Goal: Task Accomplishment & Management: Use online tool/utility

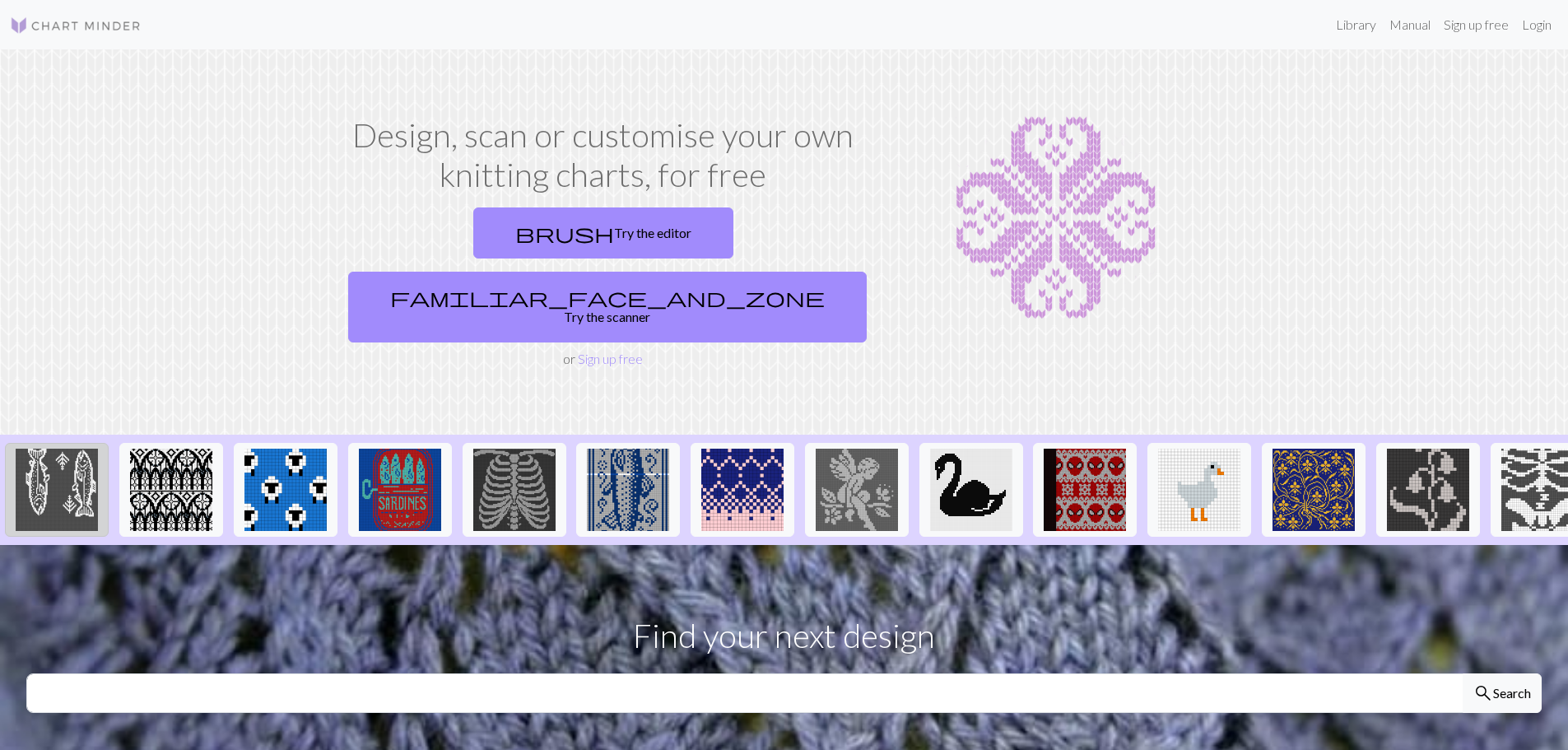
click at [82, 448] on img at bounding box center [57, 490] width 82 height 82
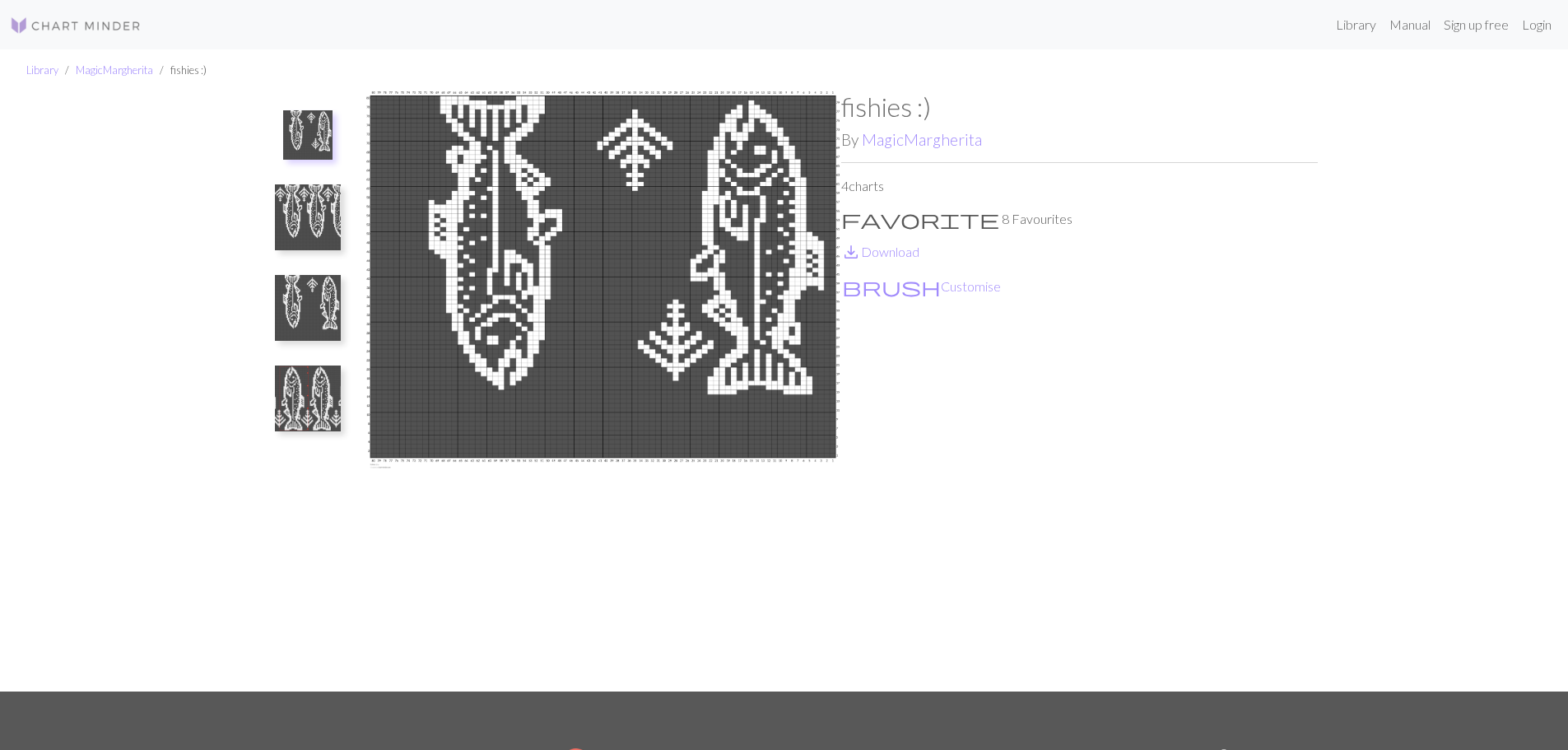
click at [303, 399] on img at bounding box center [307, 398] width 66 height 66
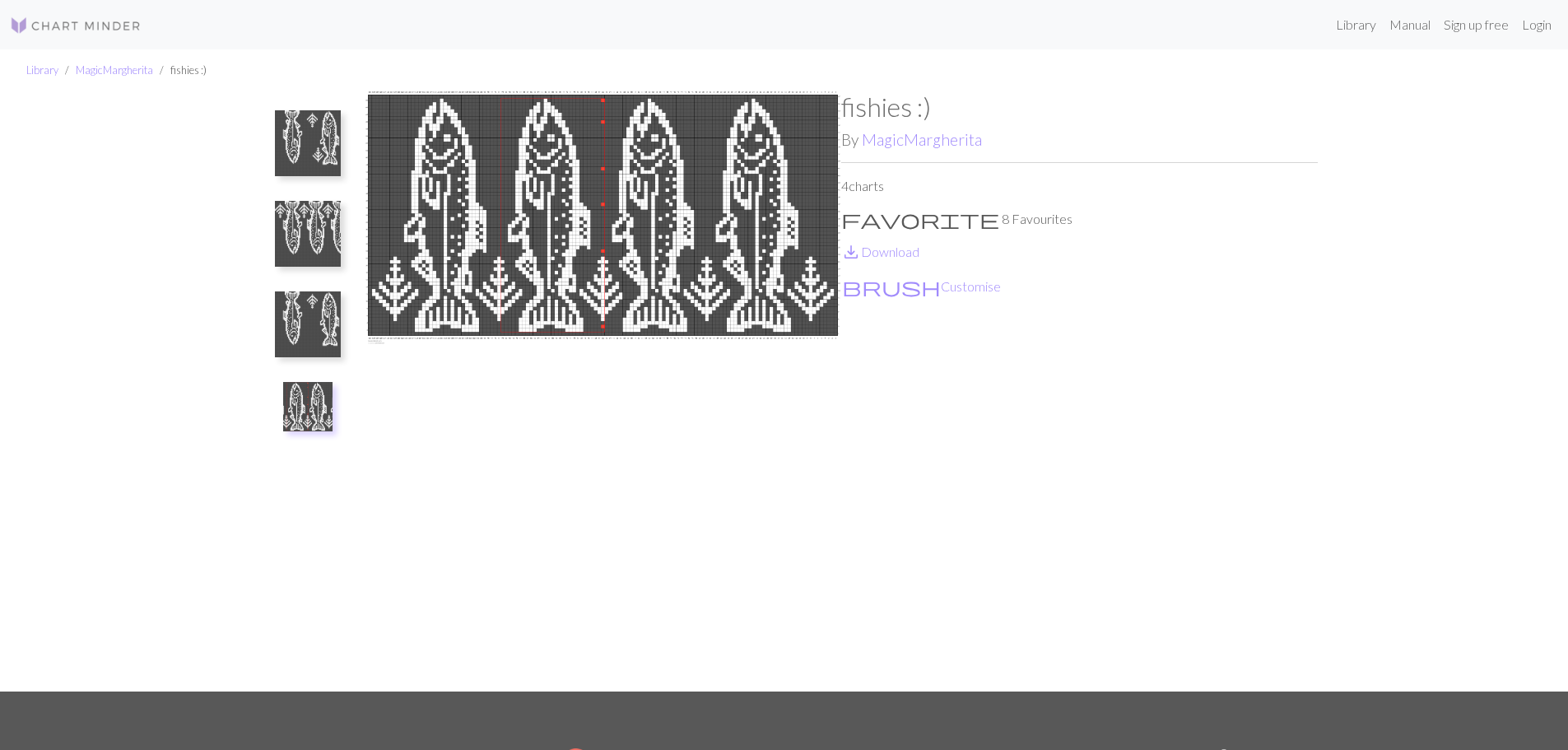
click at [306, 348] on img at bounding box center [307, 324] width 66 height 66
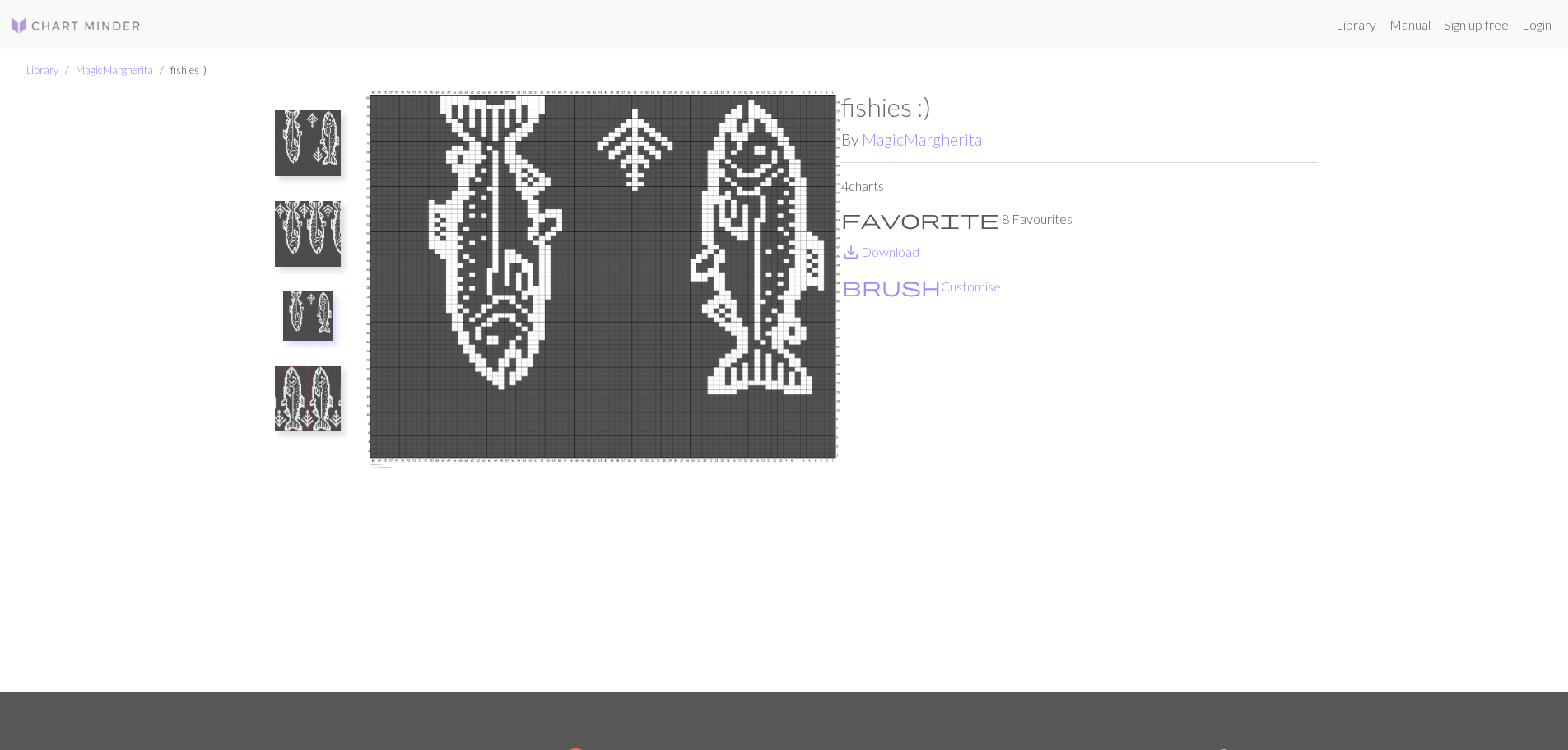
click at [312, 253] on img at bounding box center [307, 234] width 66 height 66
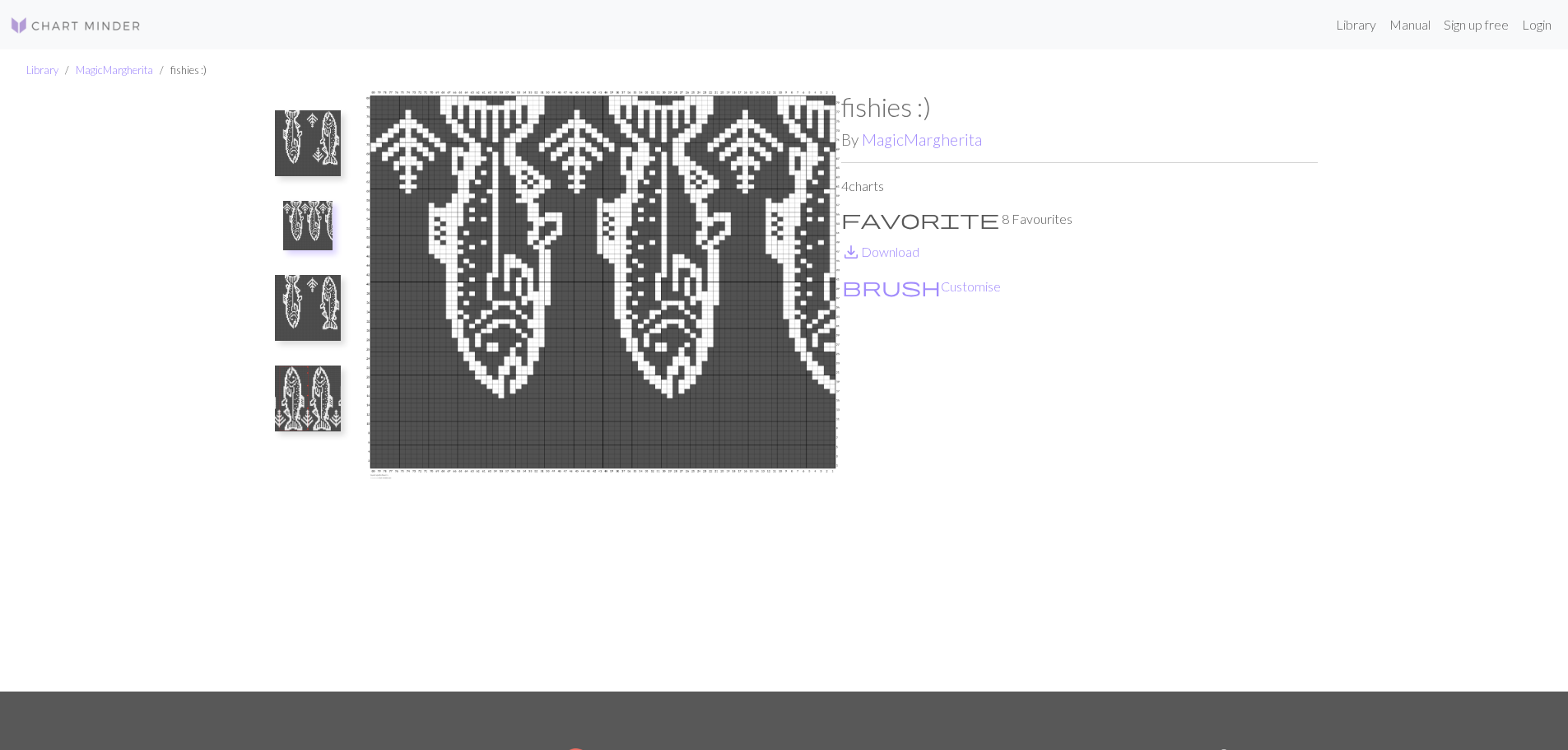
click at [323, 121] on img at bounding box center [307, 143] width 66 height 66
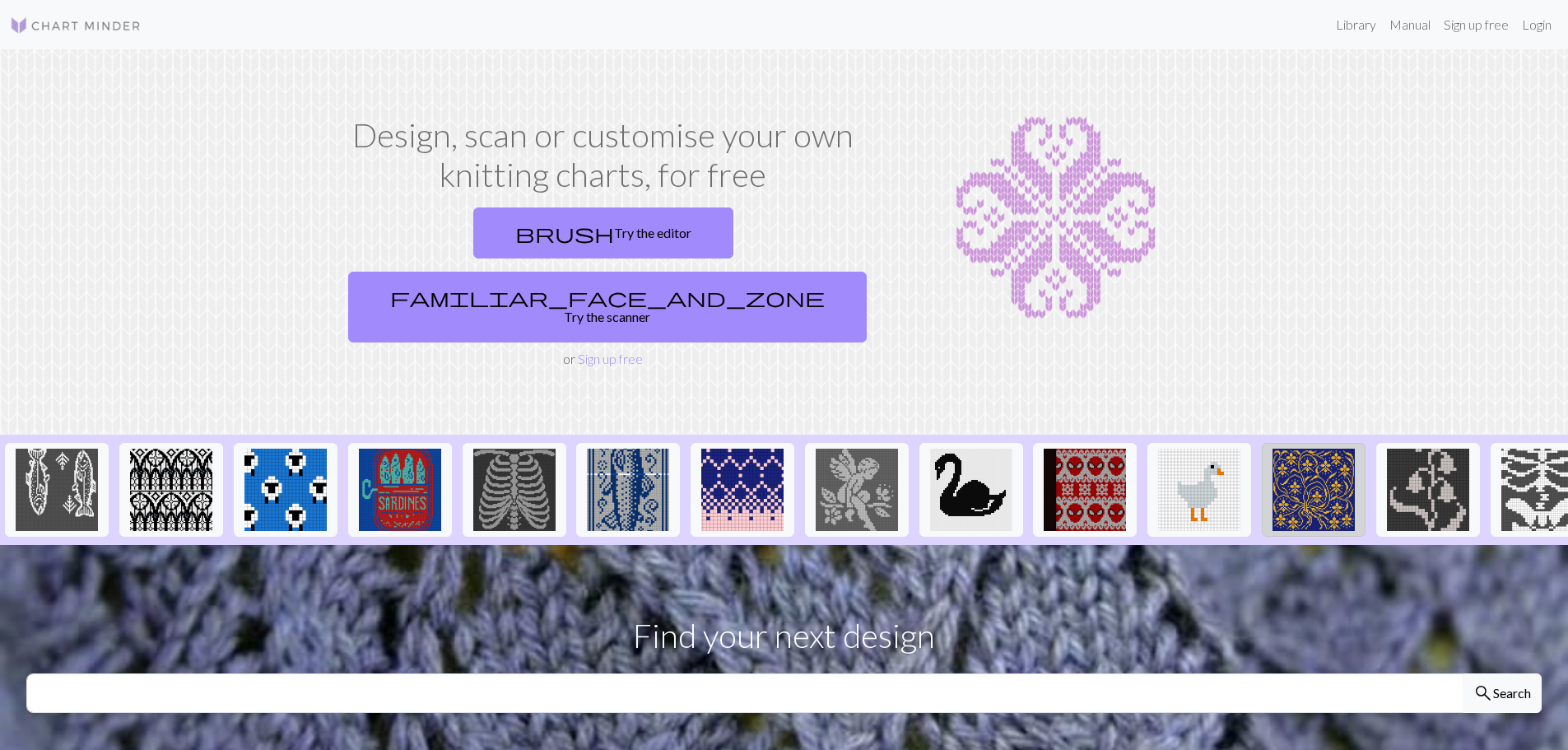
click at [1320, 448] on img at bounding box center [1314, 490] width 82 height 82
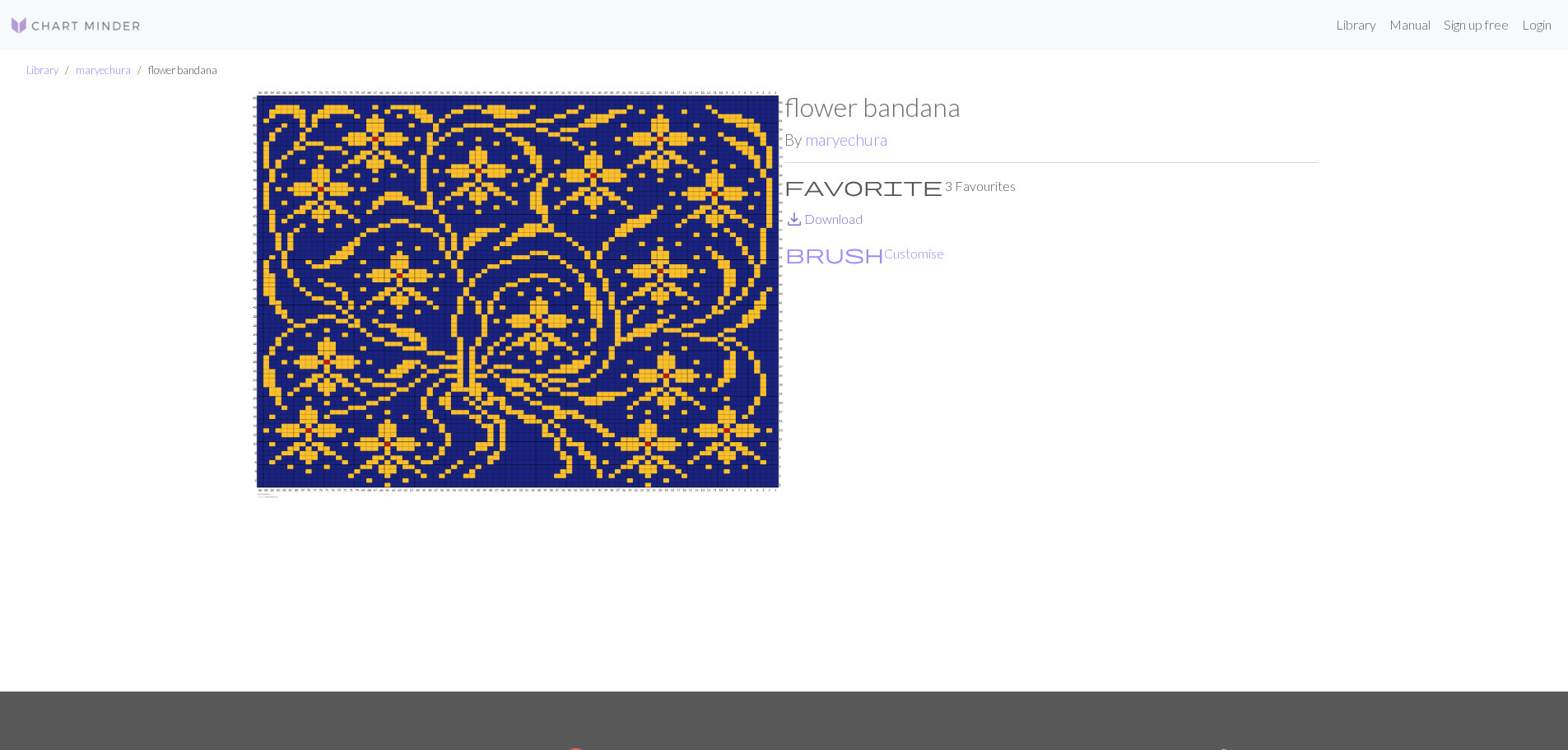
click at [835, 212] on link "save_alt Download" at bounding box center [823, 218] width 78 height 15
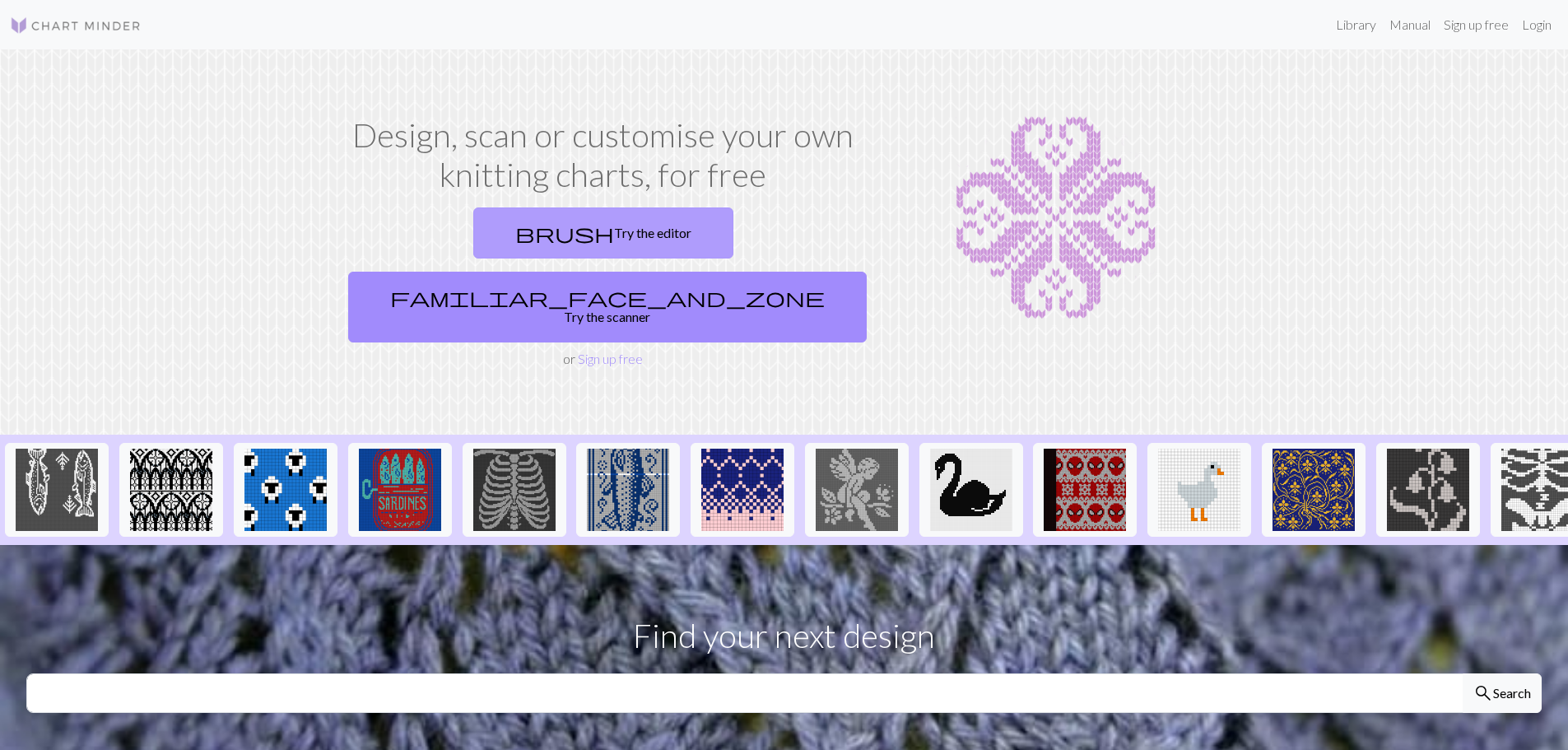
click at [473, 228] on link "brush Try the editor" at bounding box center [603, 232] width 260 height 51
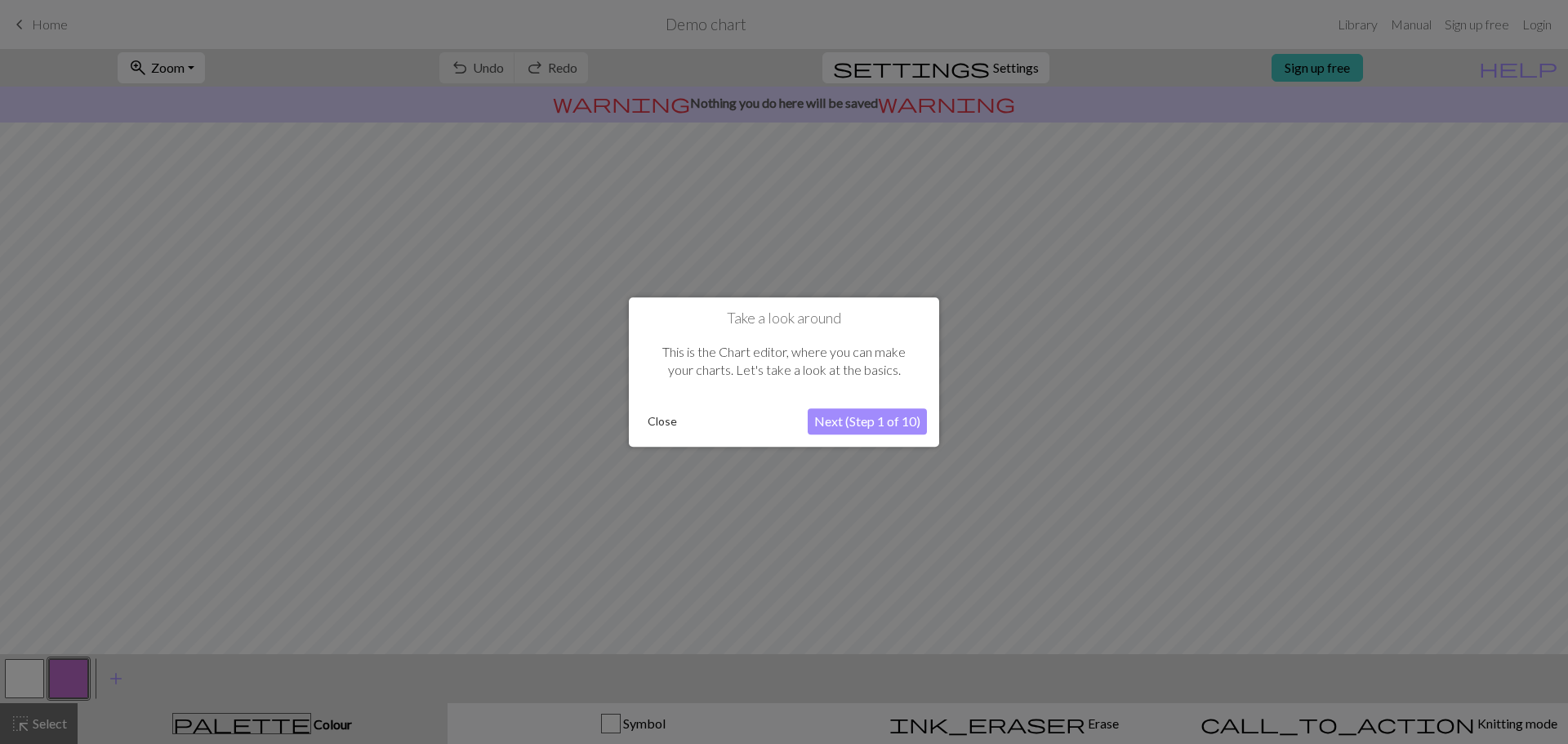
click at [889, 424] on button "Next (Step 1 of 10)" at bounding box center [868, 421] width 119 height 26
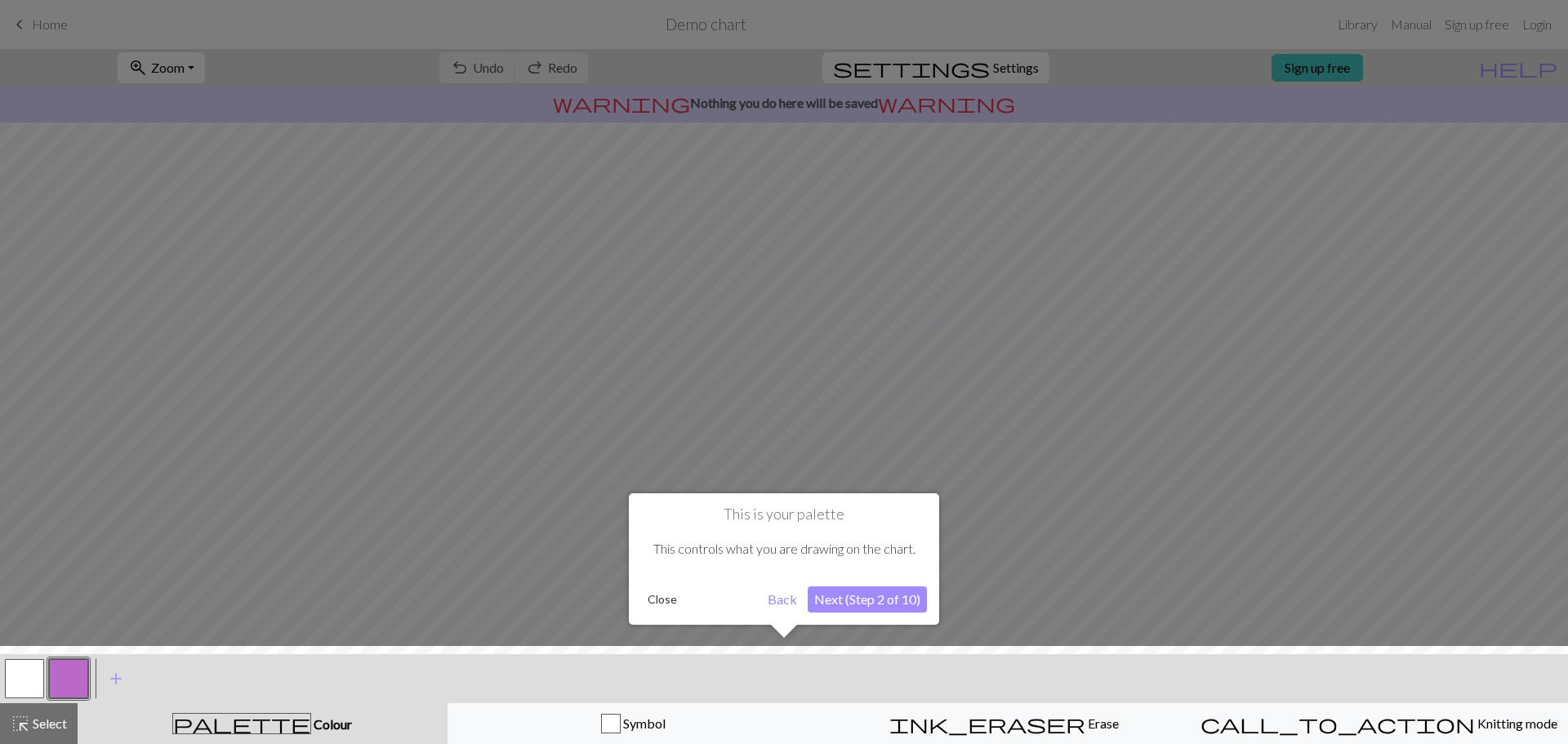
click at [849, 605] on button "Next (Step 2 of 10)" at bounding box center [868, 599] width 119 height 26
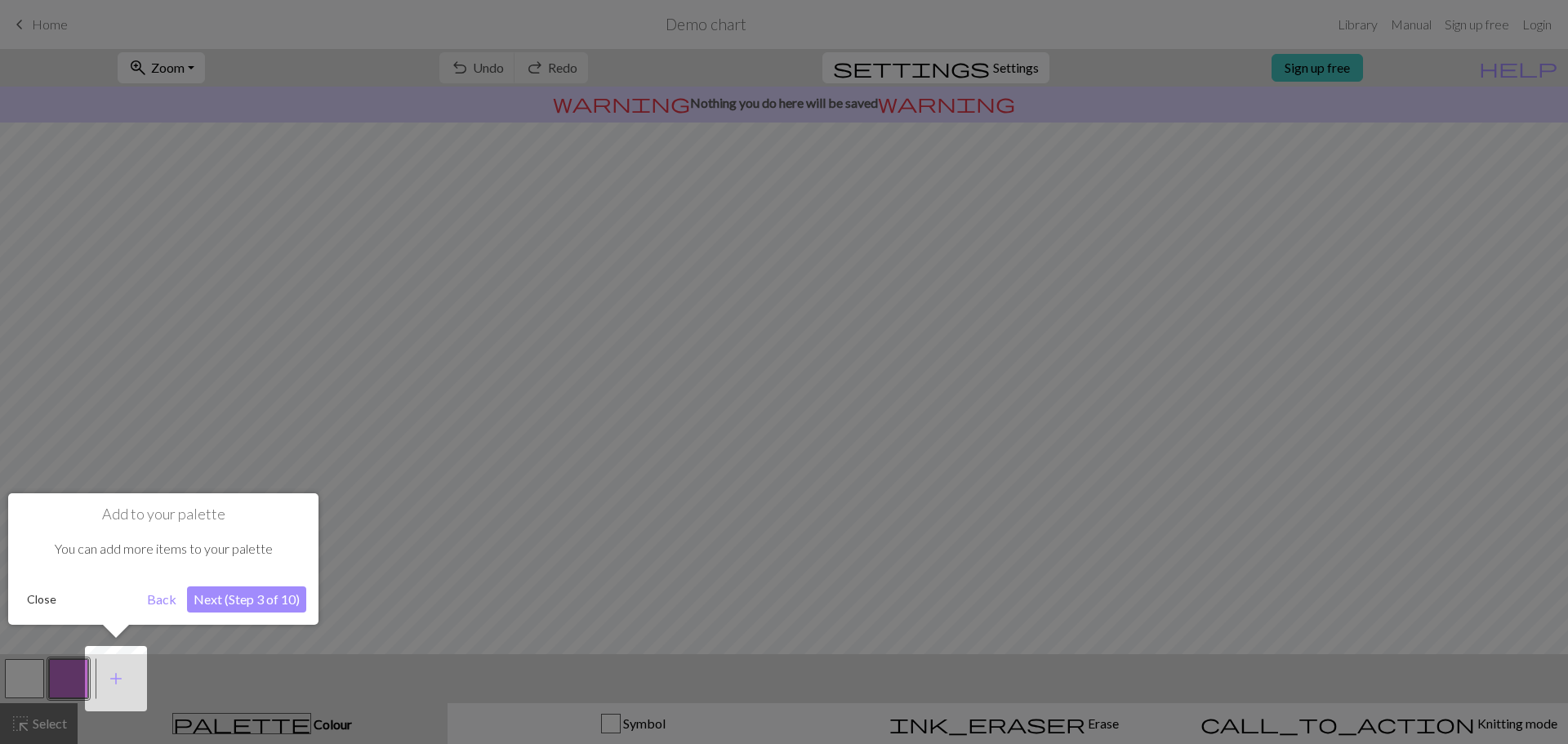
click at [253, 603] on button "Next (Step 3 of 10)" at bounding box center [246, 599] width 119 height 26
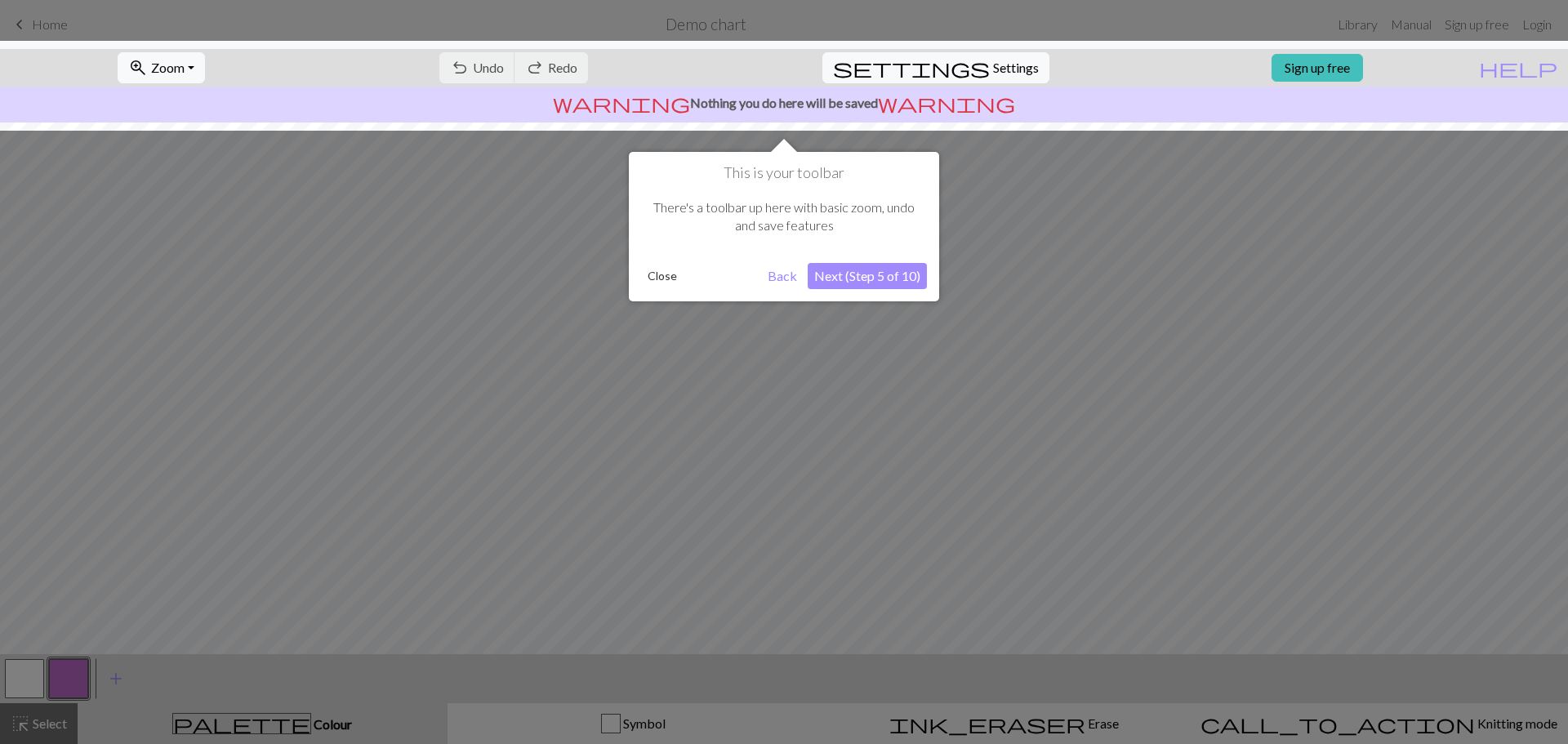
click at [887, 274] on button "Next (Step 5 of 10)" at bounding box center [868, 276] width 119 height 26
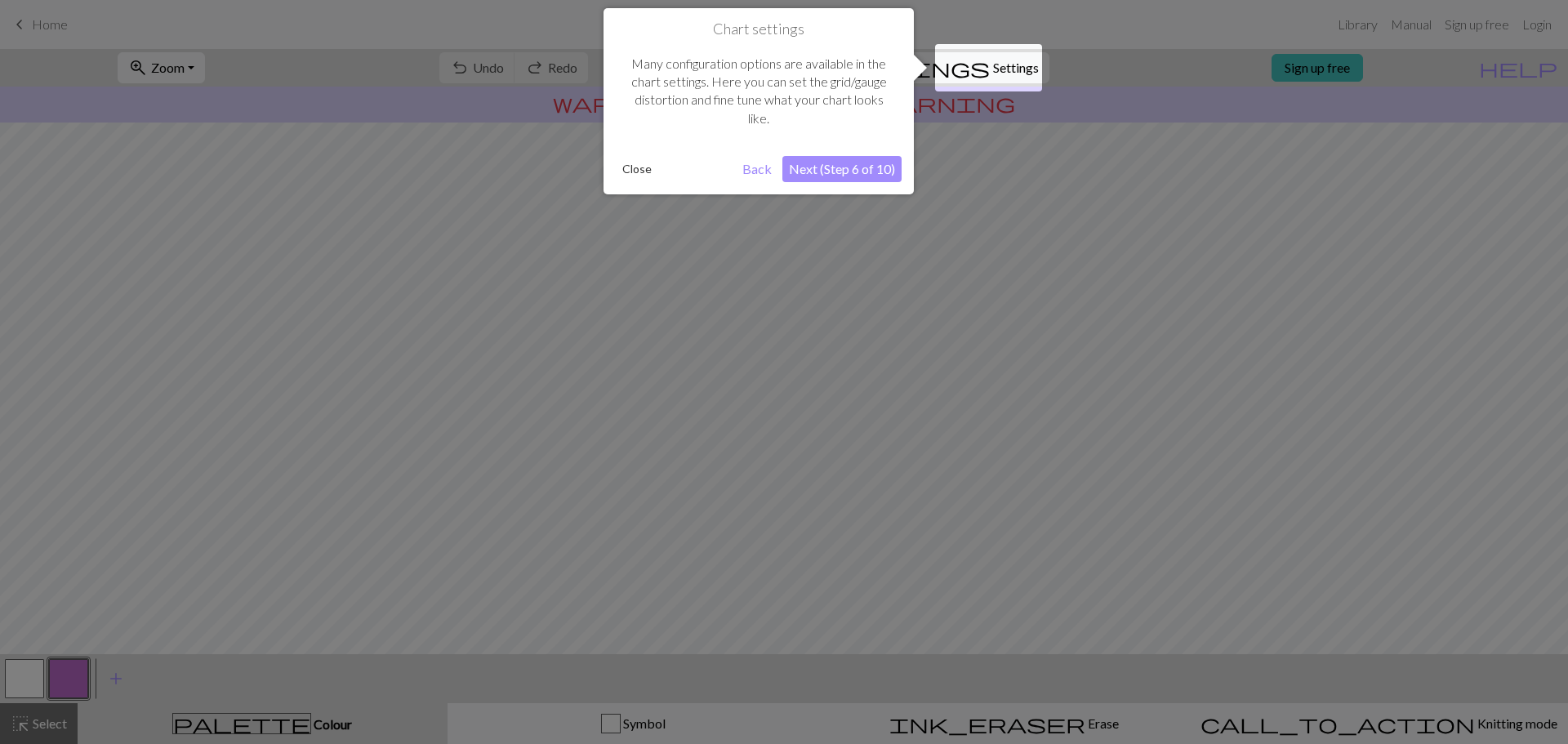
click at [851, 169] on button "Next (Step 6 of 10)" at bounding box center [842, 169] width 119 height 26
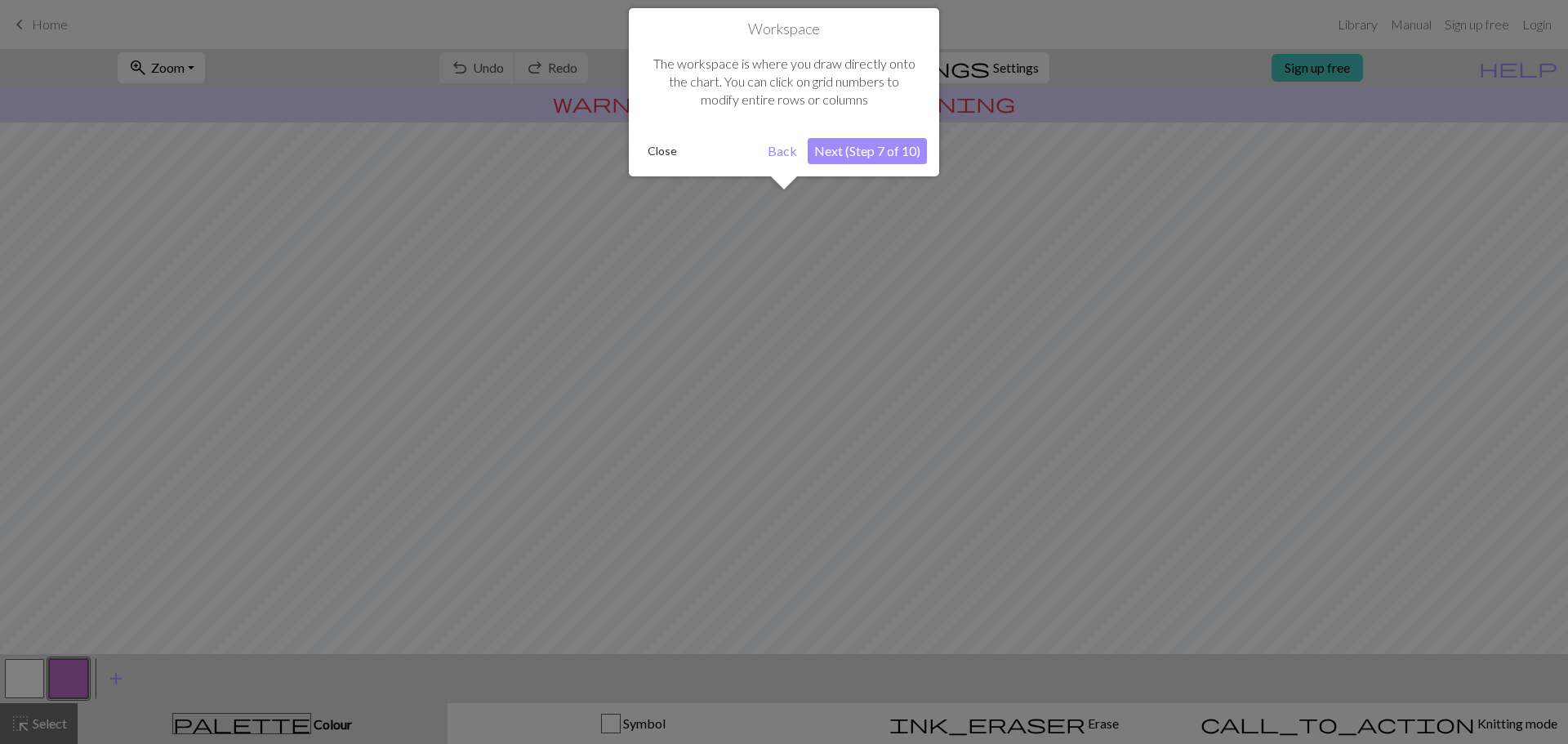
scroll to position [77, 0]
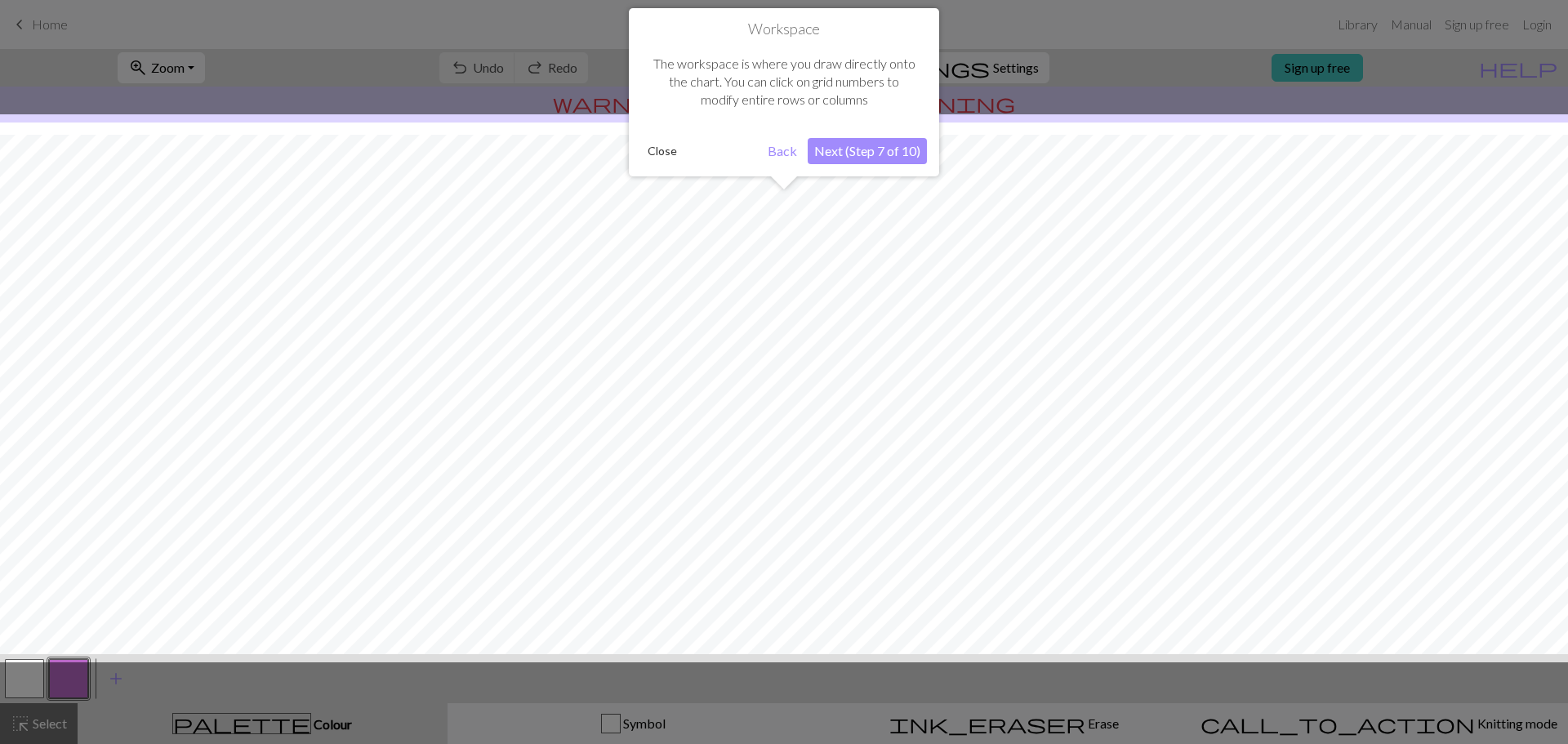
click at [872, 147] on button "Next (Step 7 of 10)" at bounding box center [868, 151] width 119 height 26
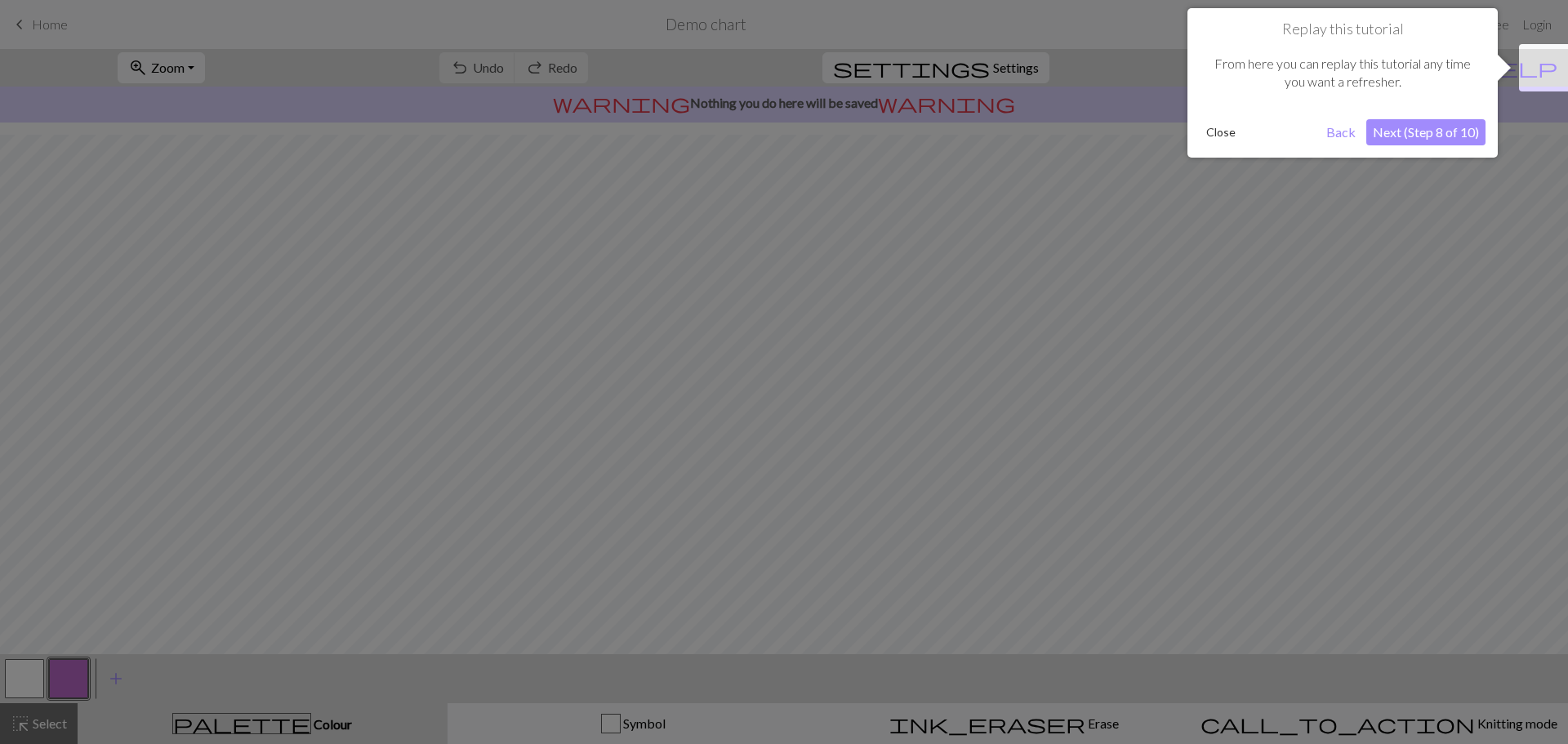
click at [1442, 128] on button "Next (Step 8 of 10)" at bounding box center [1426, 132] width 119 height 26
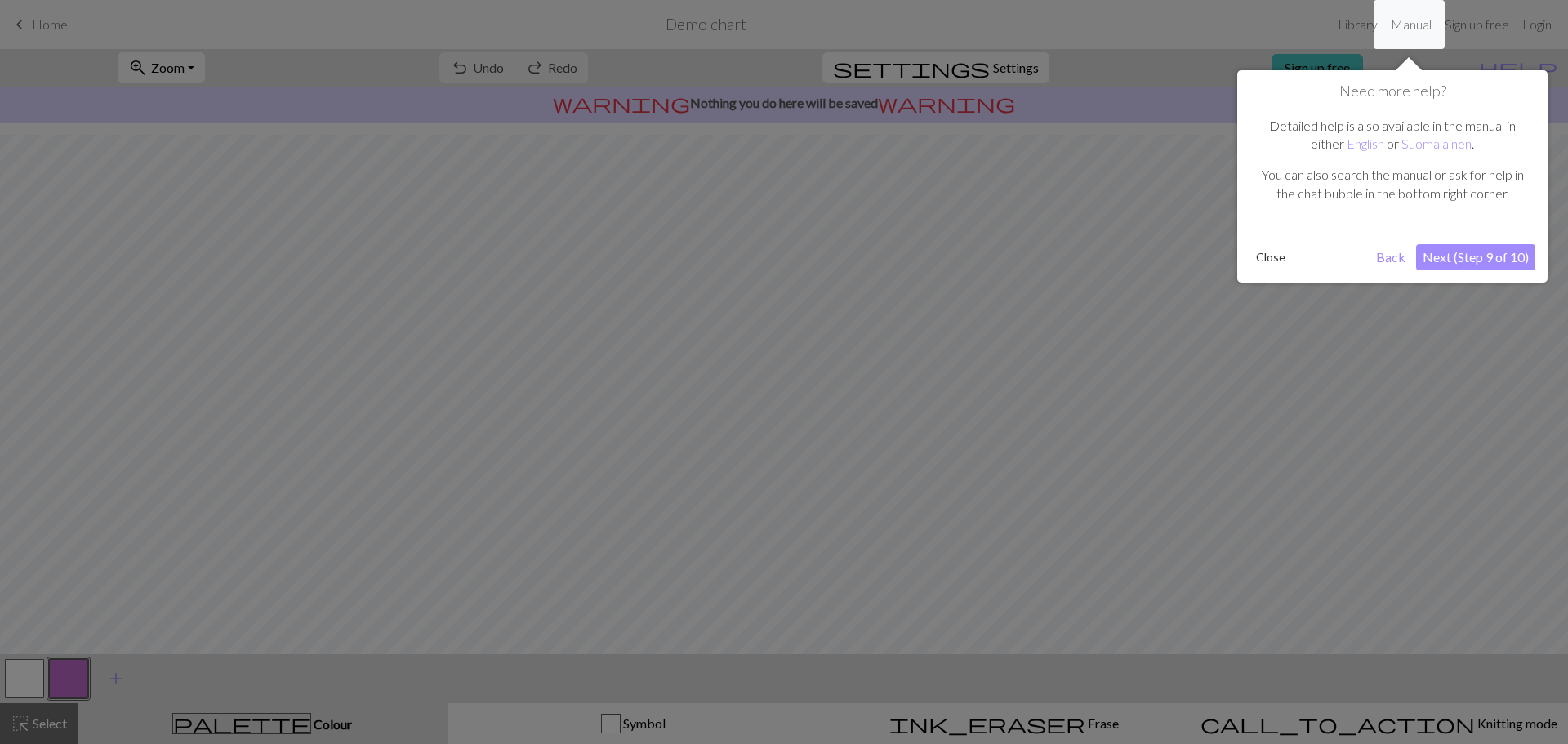
click at [1482, 254] on button "Next (Step 9 of 10)" at bounding box center [1476, 257] width 119 height 26
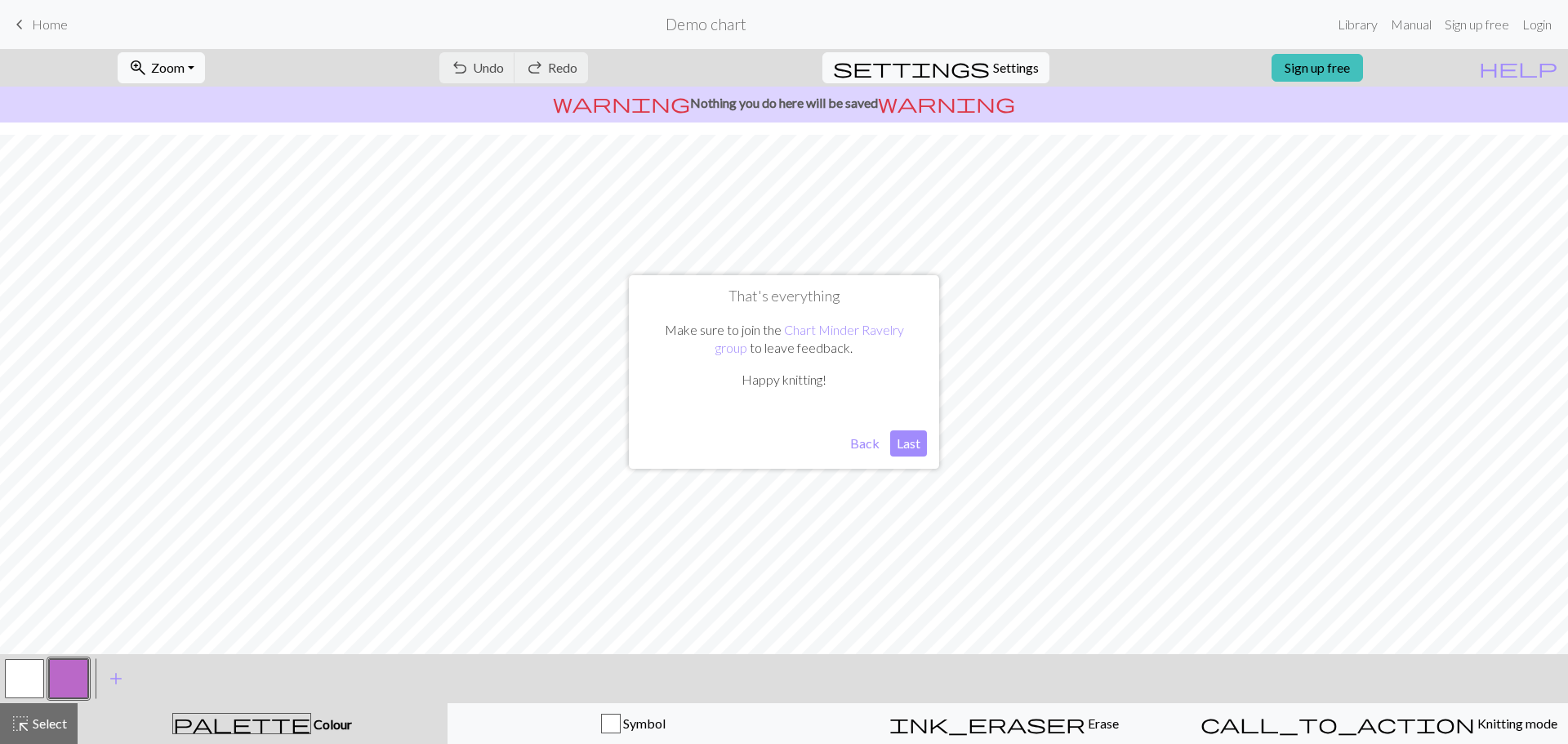
click at [909, 451] on button "Last" at bounding box center [908, 443] width 37 height 26
click at [33, 677] on button "button" at bounding box center [25, 678] width 39 height 39
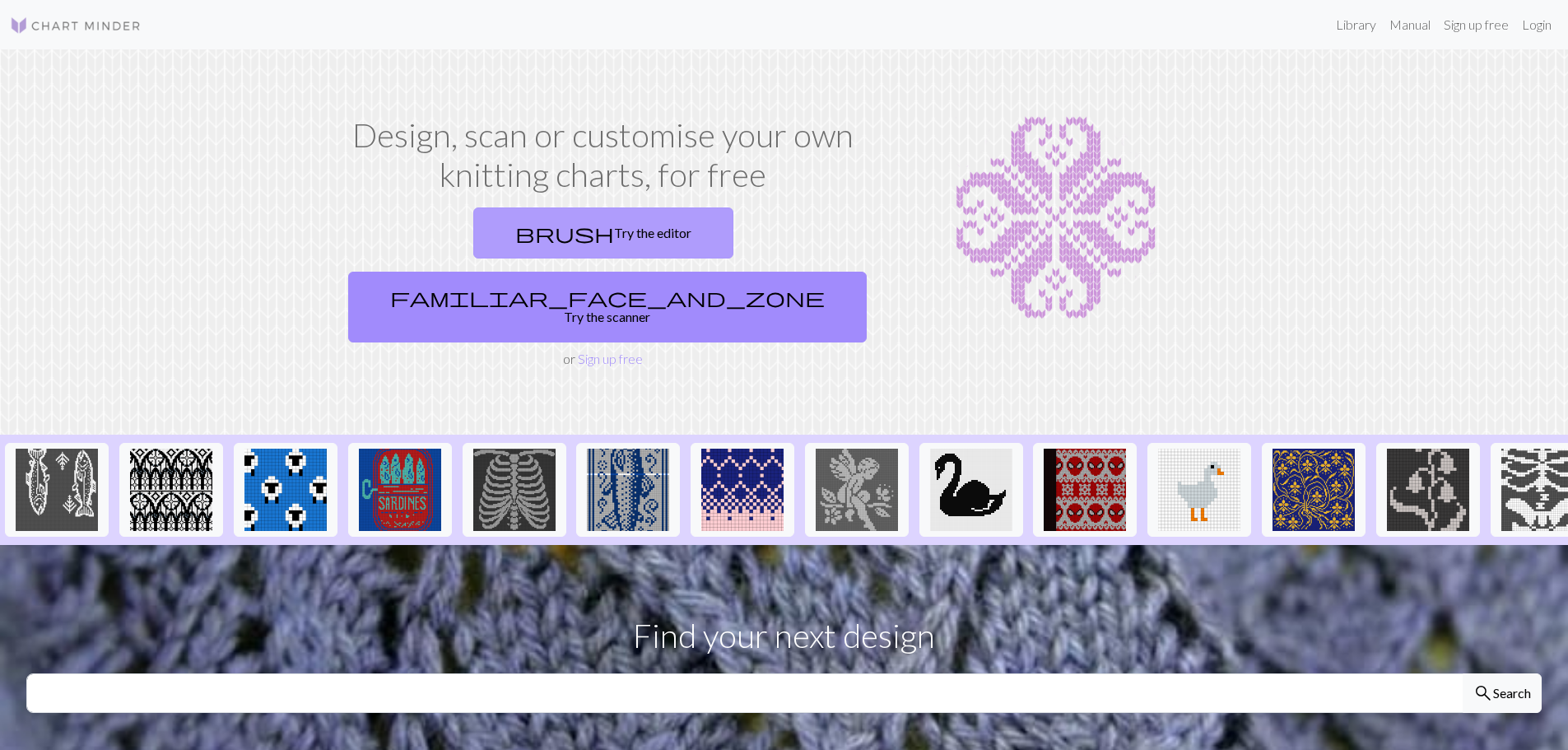
click at [473, 229] on link "brush Try the editor" at bounding box center [603, 232] width 260 height 51
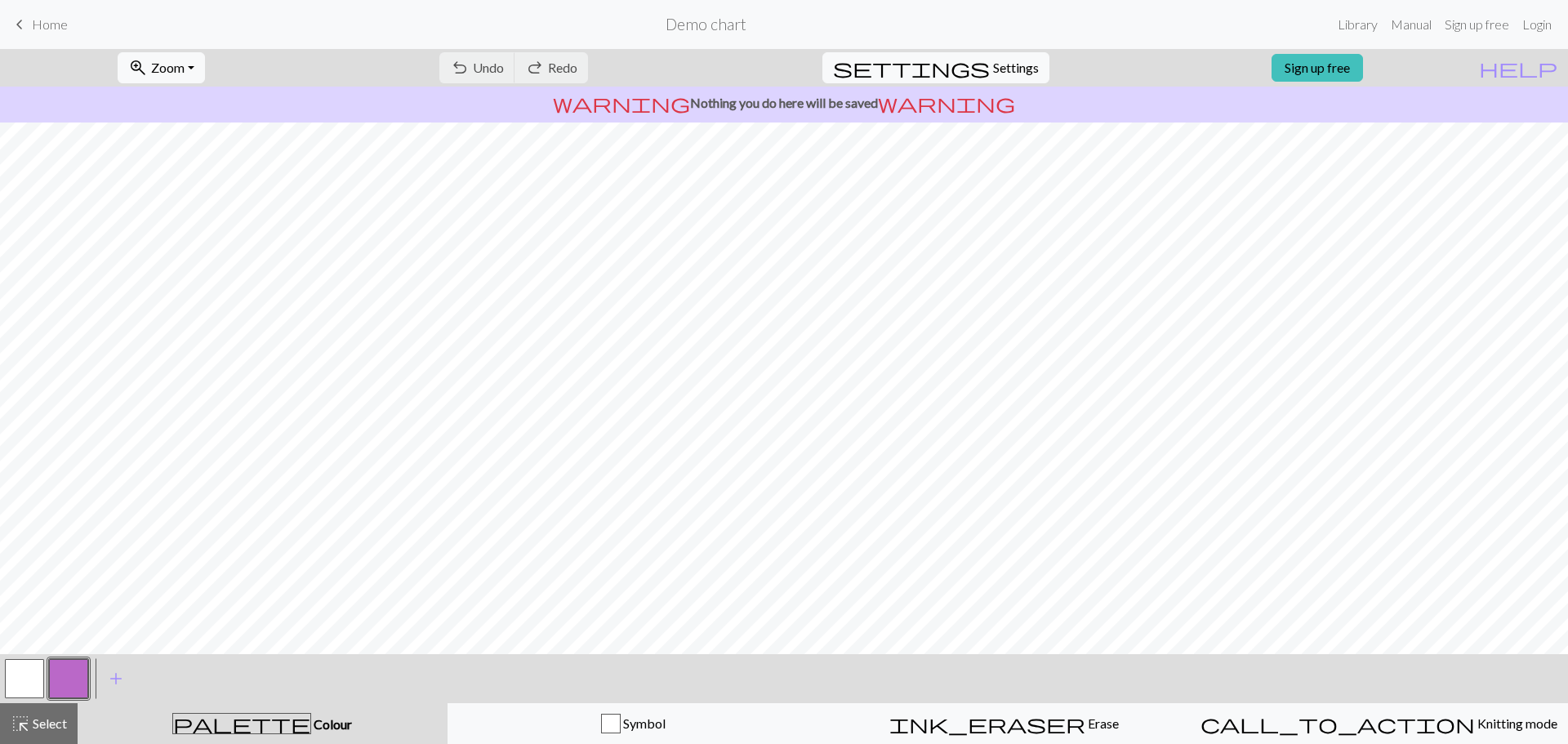
click at [19, 666] on button "button" at bounding box center [25, 678] width 39 height 39
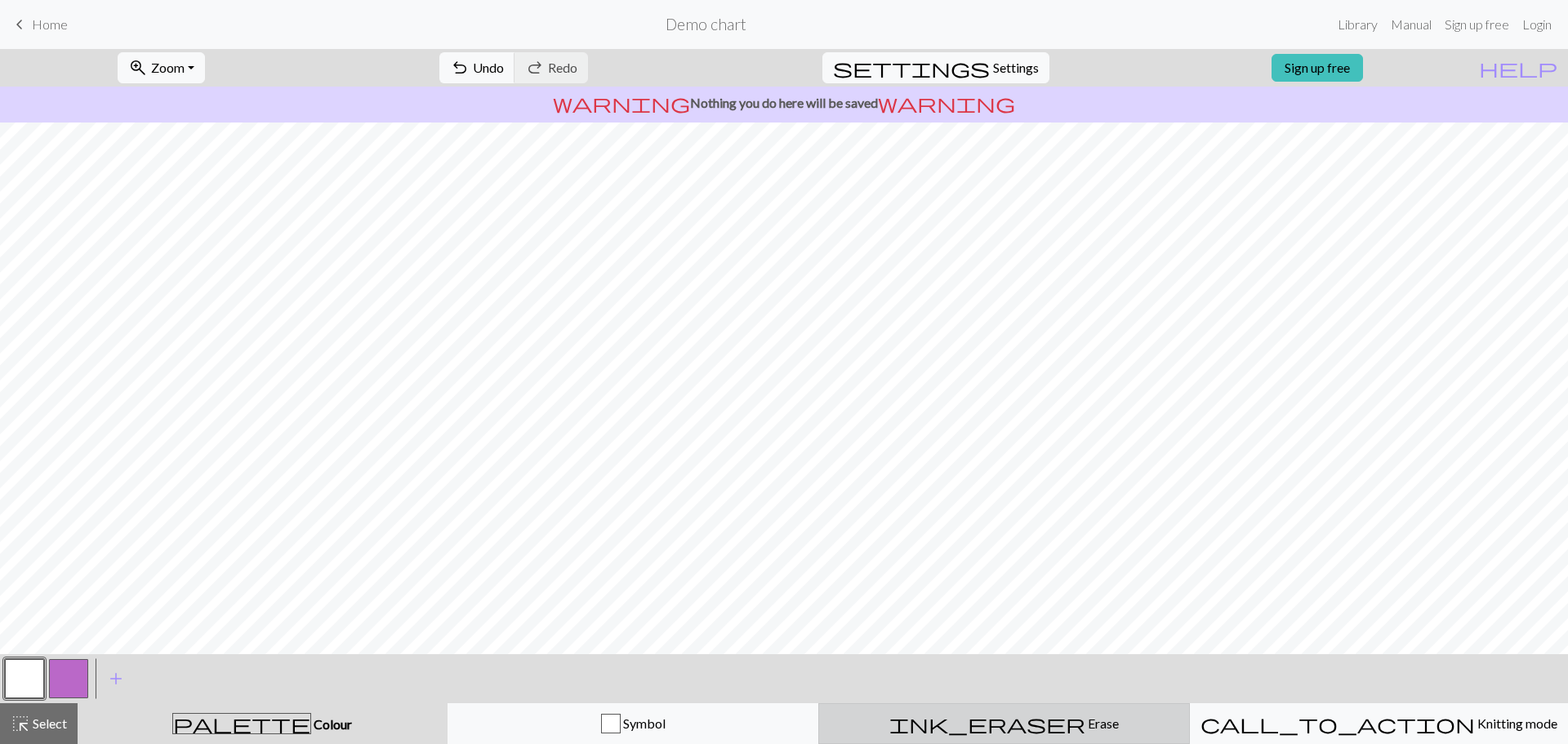
click at [984, 720] on span "ink_eraser" at bounding box center [988, 724] width 196 height 23
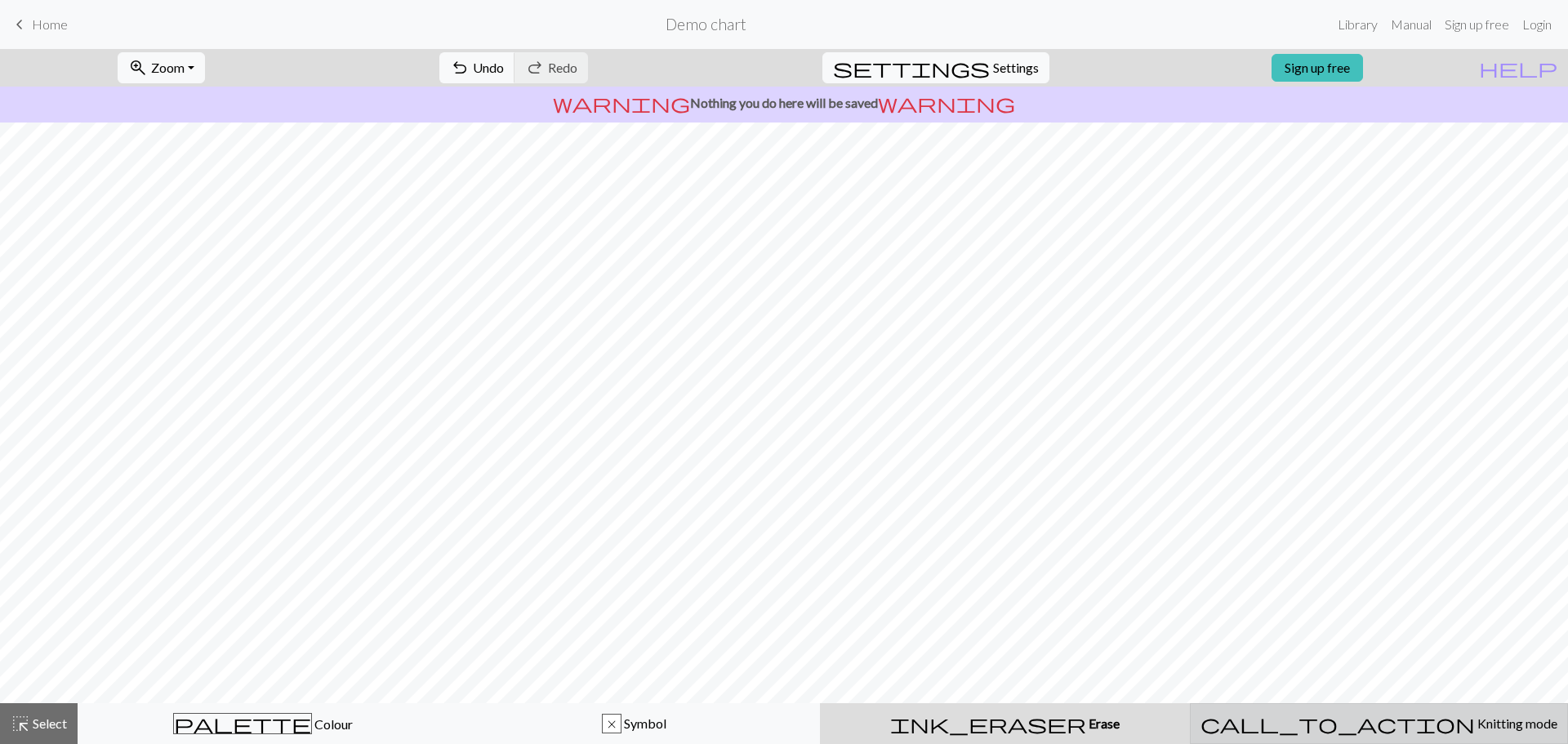
click at [1475, 724] on span "Knitting mode" at bounding box center [1516, 723] width 83 height 15
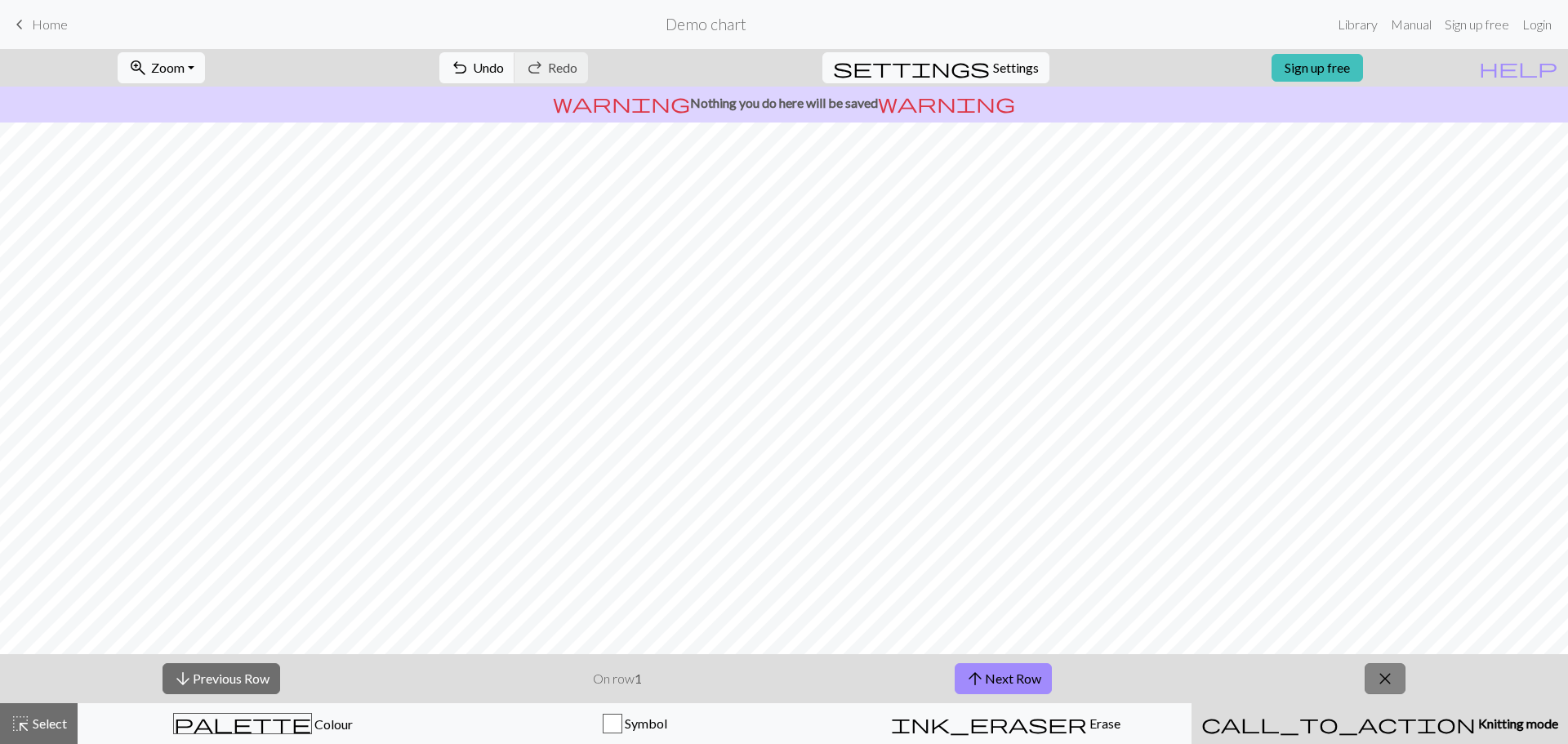
click at [1397, 663] on button "close" at bounding box center [1385, 678] width 41 height 31
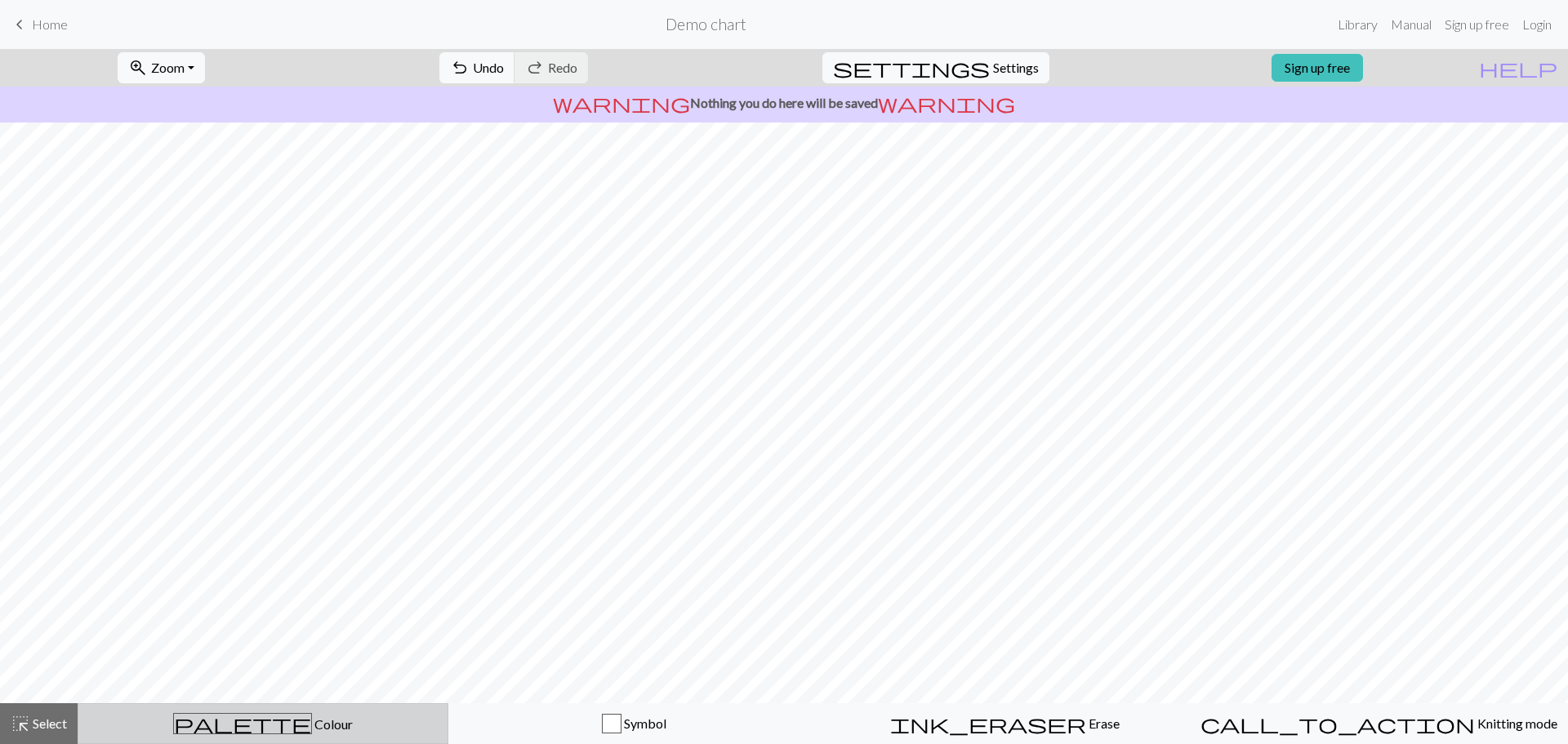
click at [132, 724] on div "palette Colour Colour" at bounding box center [262, 724] width 349 height 21
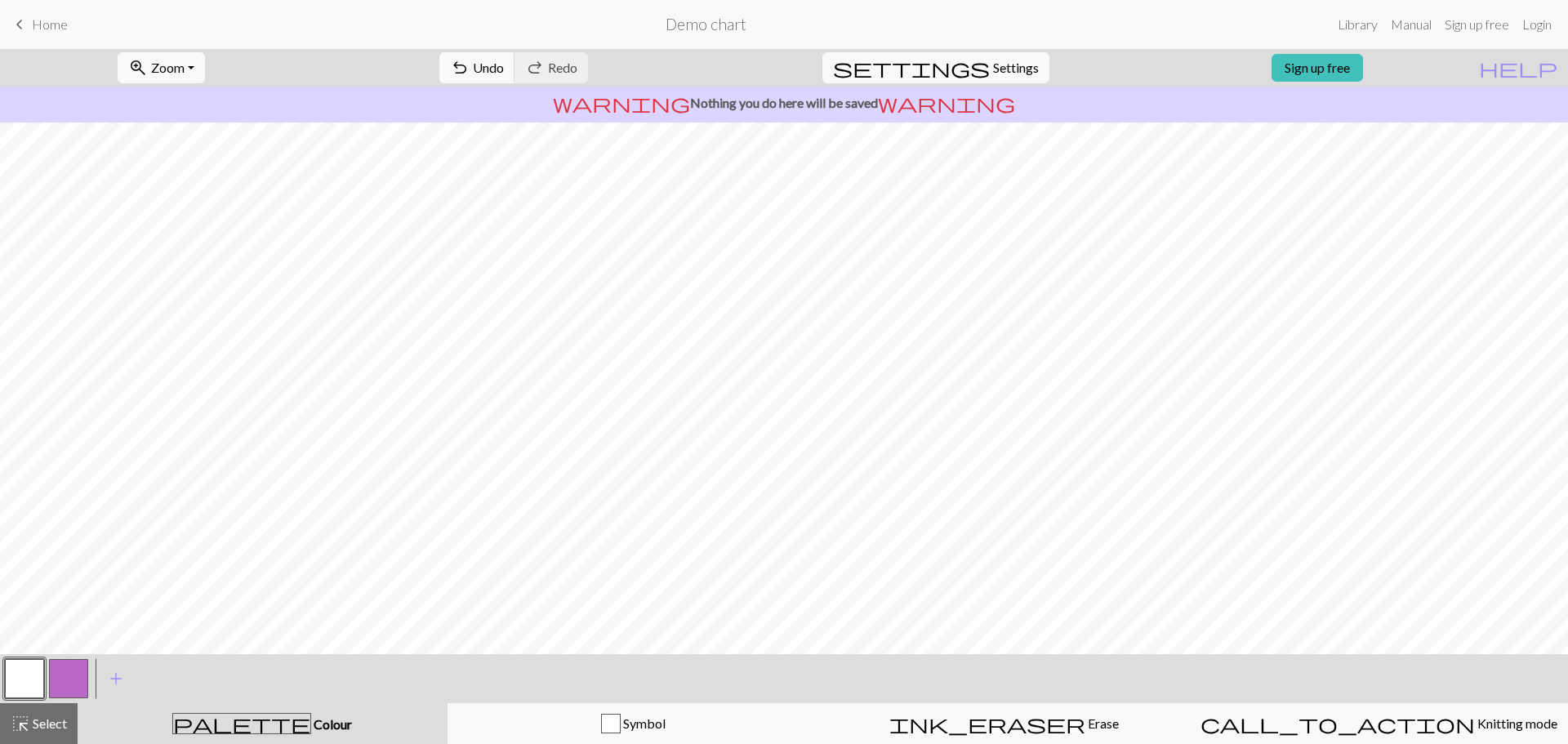
click at [14, 676] on button "button" at bounding box center [25, 678] width 39 height 39
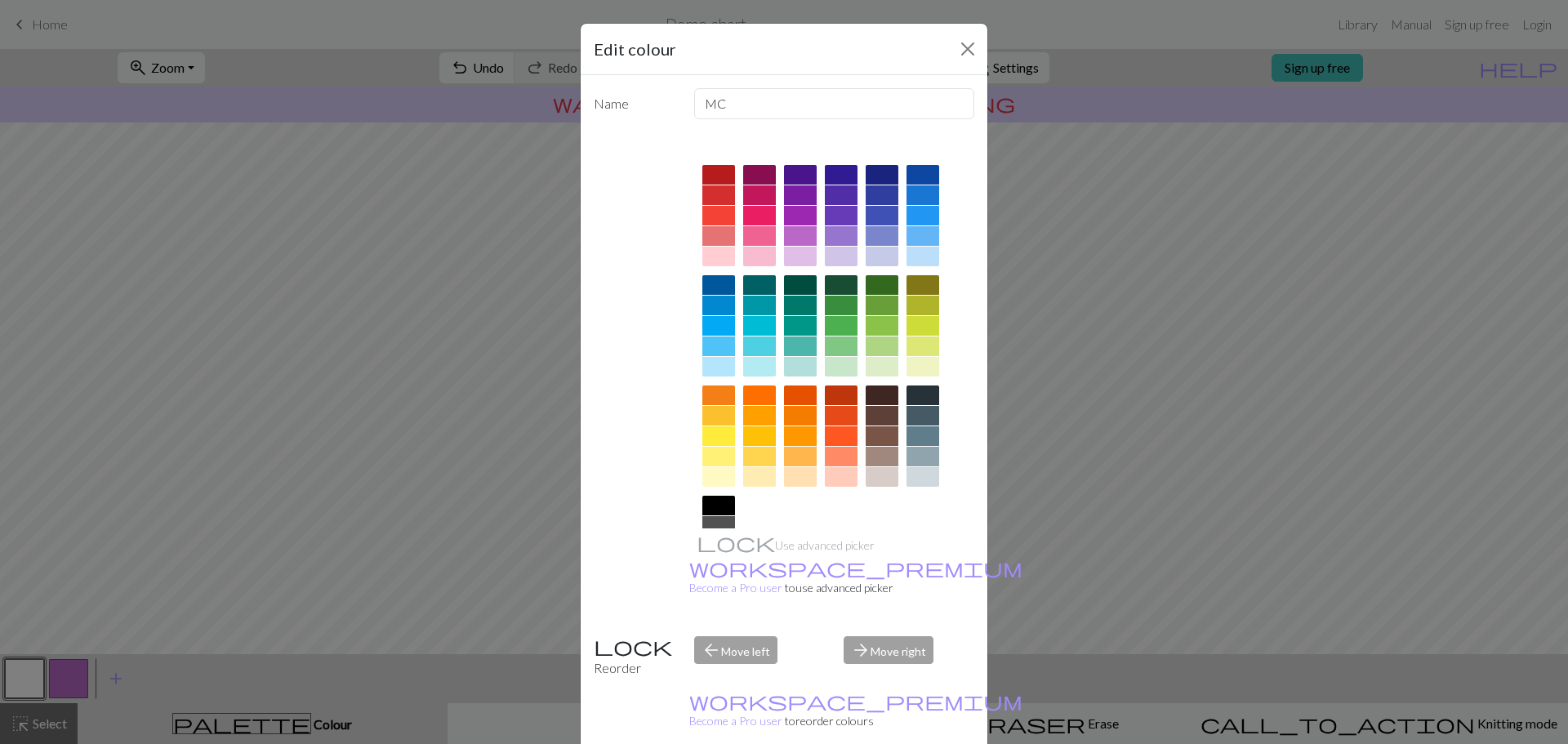
click at [187, 430] on div "Edit colour Name MC Use advanced picker workspace_premium Become a Pro user to …" at bounding box center [784, 372] width 1568 height 744
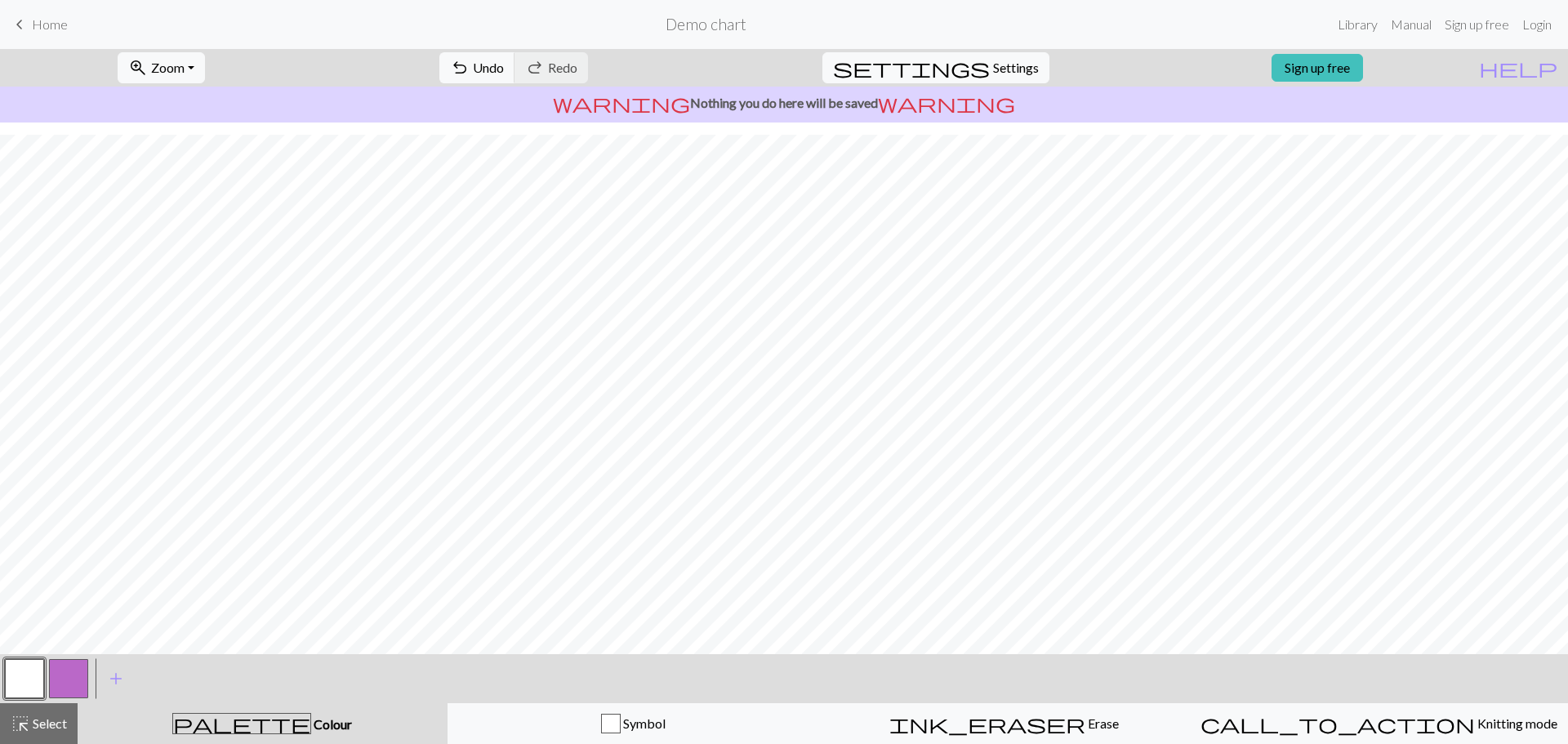
scroll to position [77, 0]
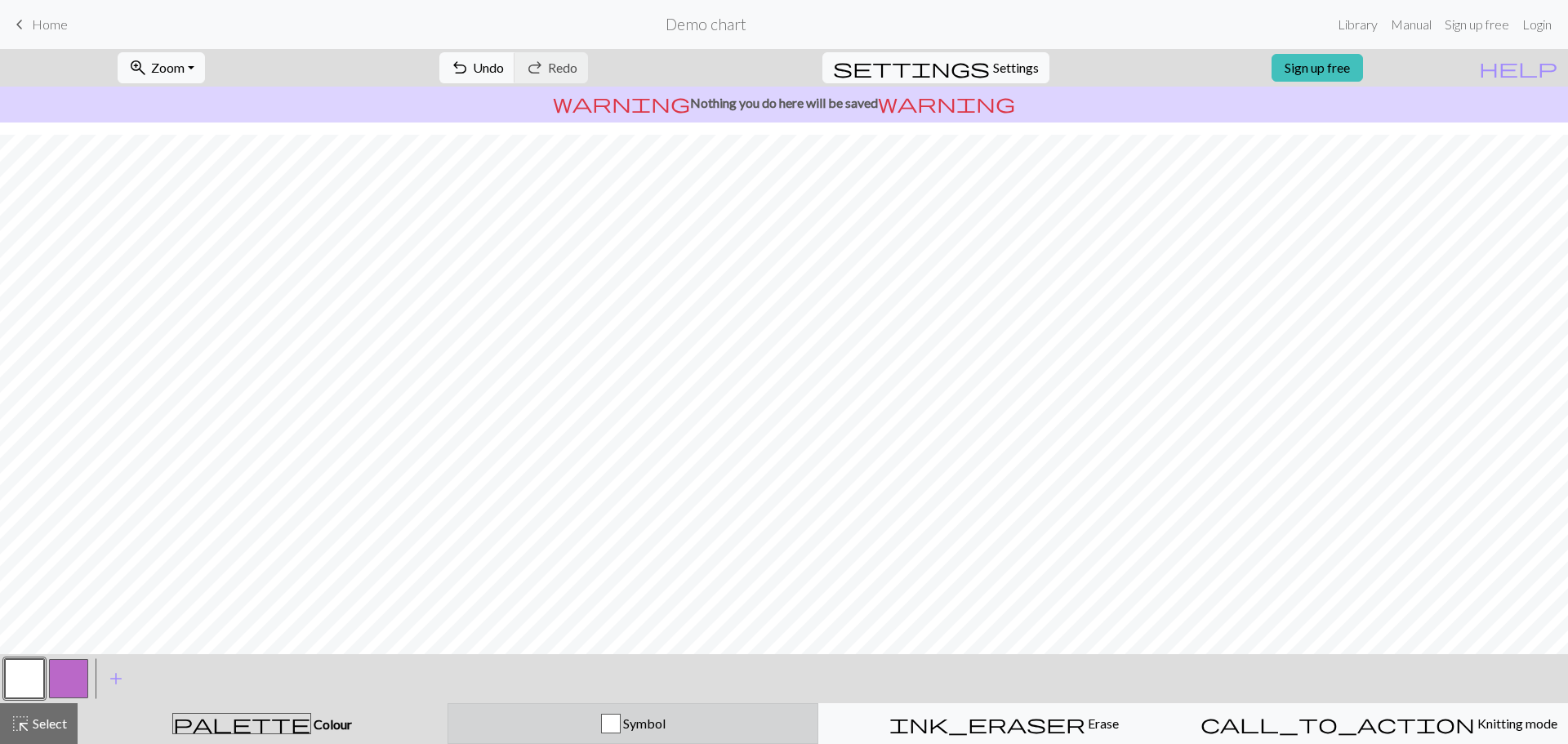
click at [695, 723] on div "Symbol" at bounding box center [633, 724] width 350 height 20
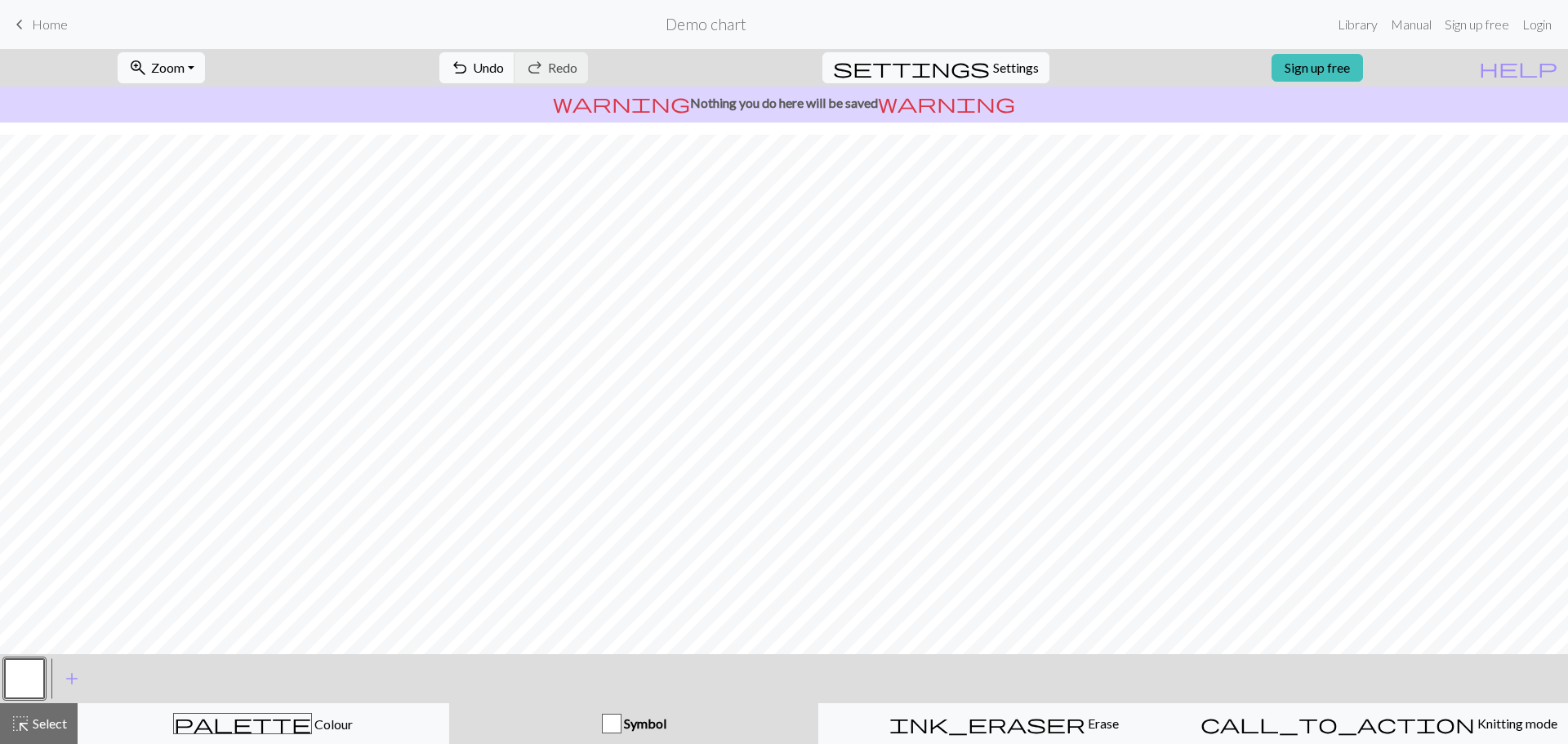
click at [619, 724] on div "button" at bounding box center [611, 724] width 20 height 20
click at [698, 714] on div "Symbol" at bounding box center [634, 724] width 350 height 20
click at [74, 678] on span "add" at bounding box center [72, 678] width 20 height 23
click at [18, 682] on button "button" at bounding box center [25, 678] width 39 height 39
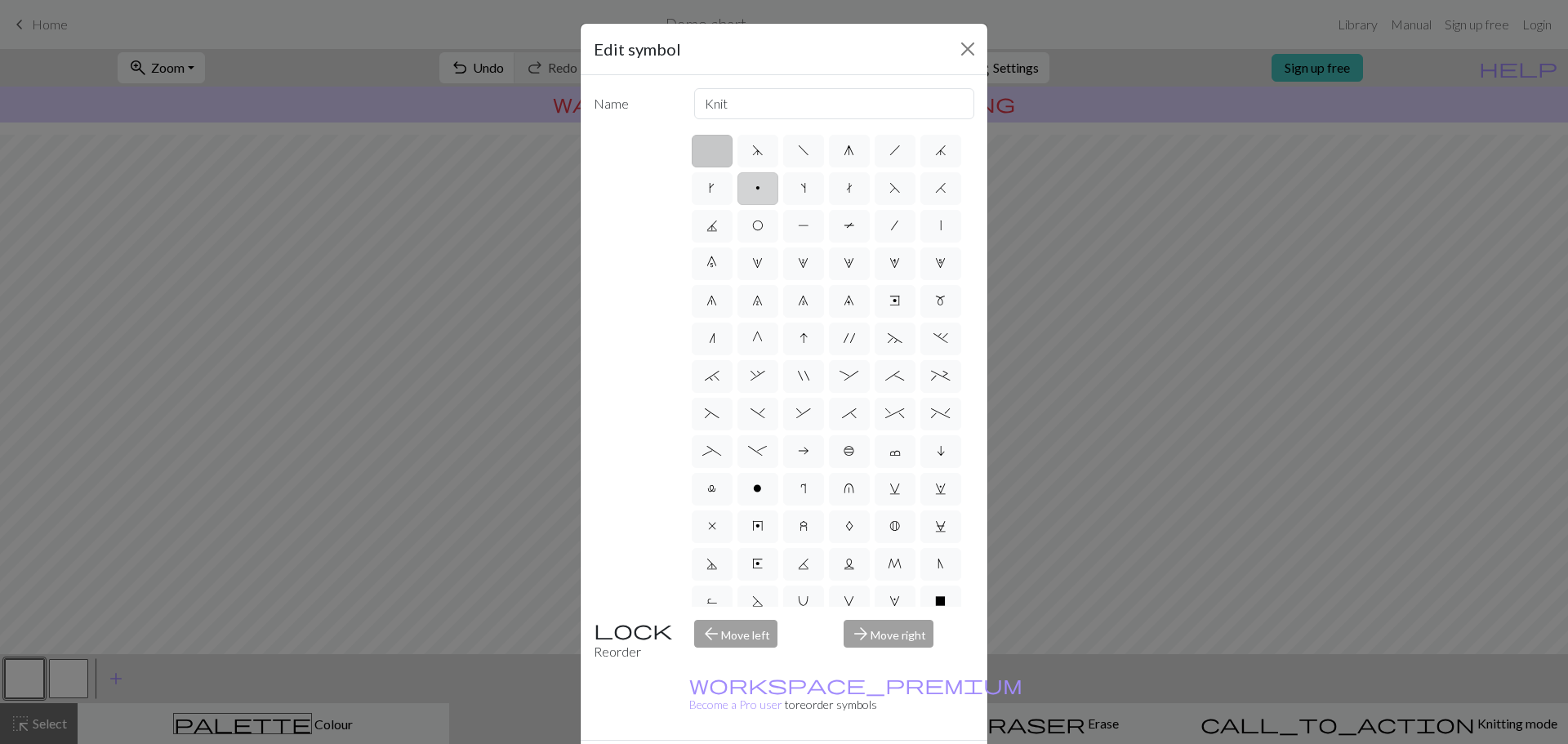
click at [778, 191] on label "p" at bounding box center [758, 188] width 41 height 32
click at [766, 188] on input "p" at bounding box center [760, 183] width 10 height 10
radio input "true"
type input "purl"
click at [347, 485] on div "Edit symbol Name purl d f g h j k p s t F H J O P T / | 0 1 2 3 4 5 6 7 8 9 e m…" at bounding box center [784, 372] width 1568 height 744
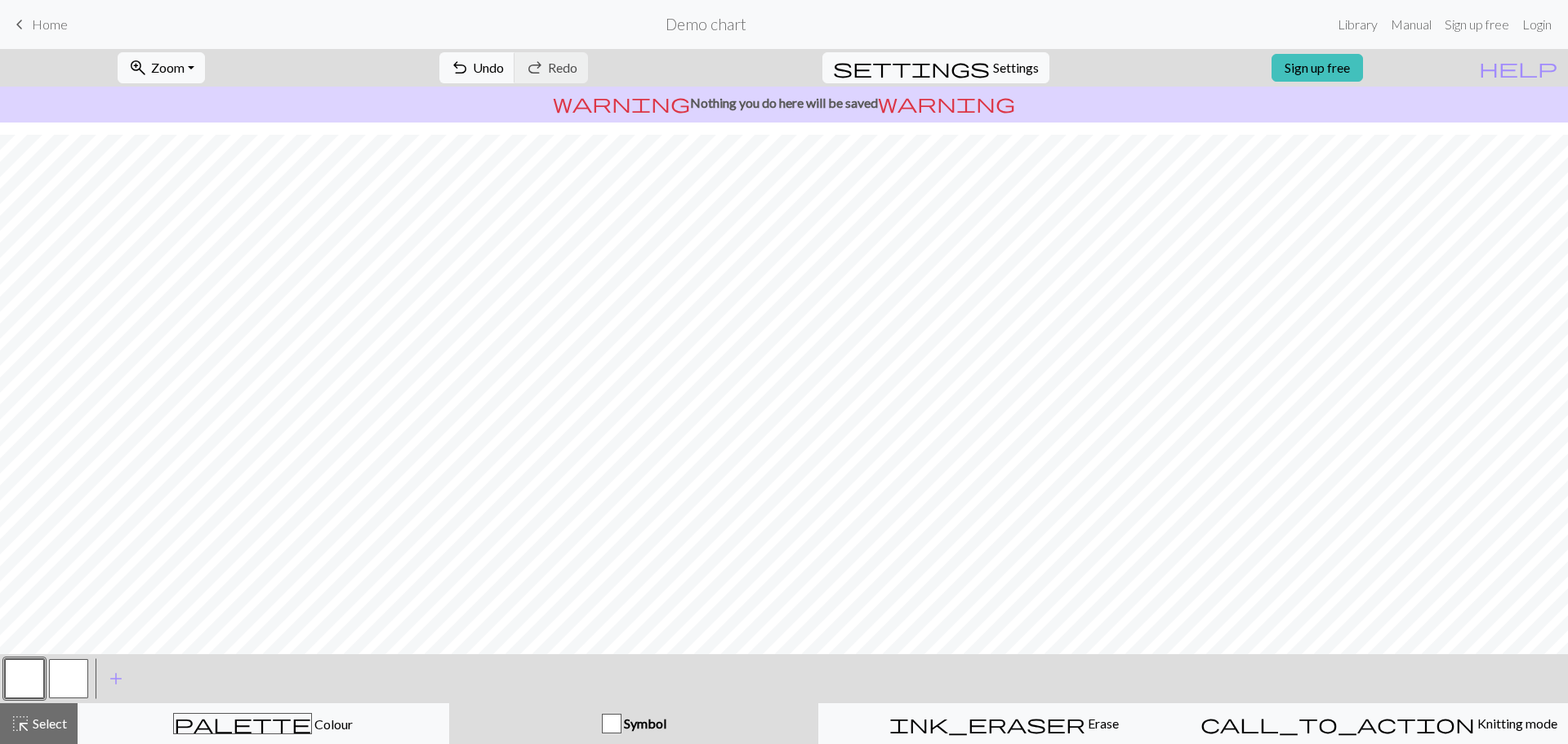
click at [591, 715] on div "Symbol" at bounding box center [634, 724] width 350 height 20
click at [614, 724] on div "button" at bounding box center [611, 724] width 20 height 20
click at [18, 681] on button "button" at bounding box center [25, 678] width 39 height 39
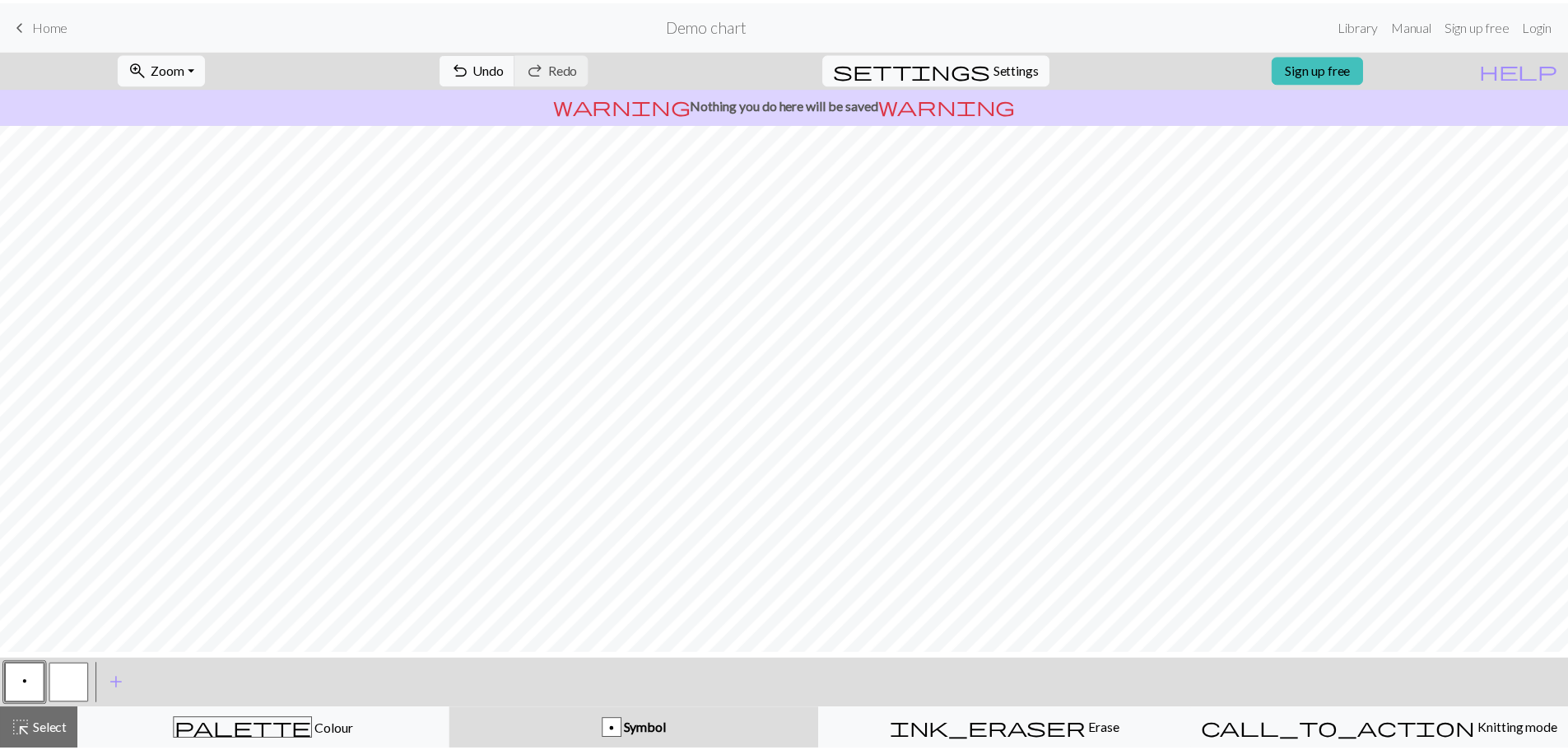
scroll to position [0, 0]
click at [52, 17] on span "Home" at bounding box center [50, 24] width 36 height 15
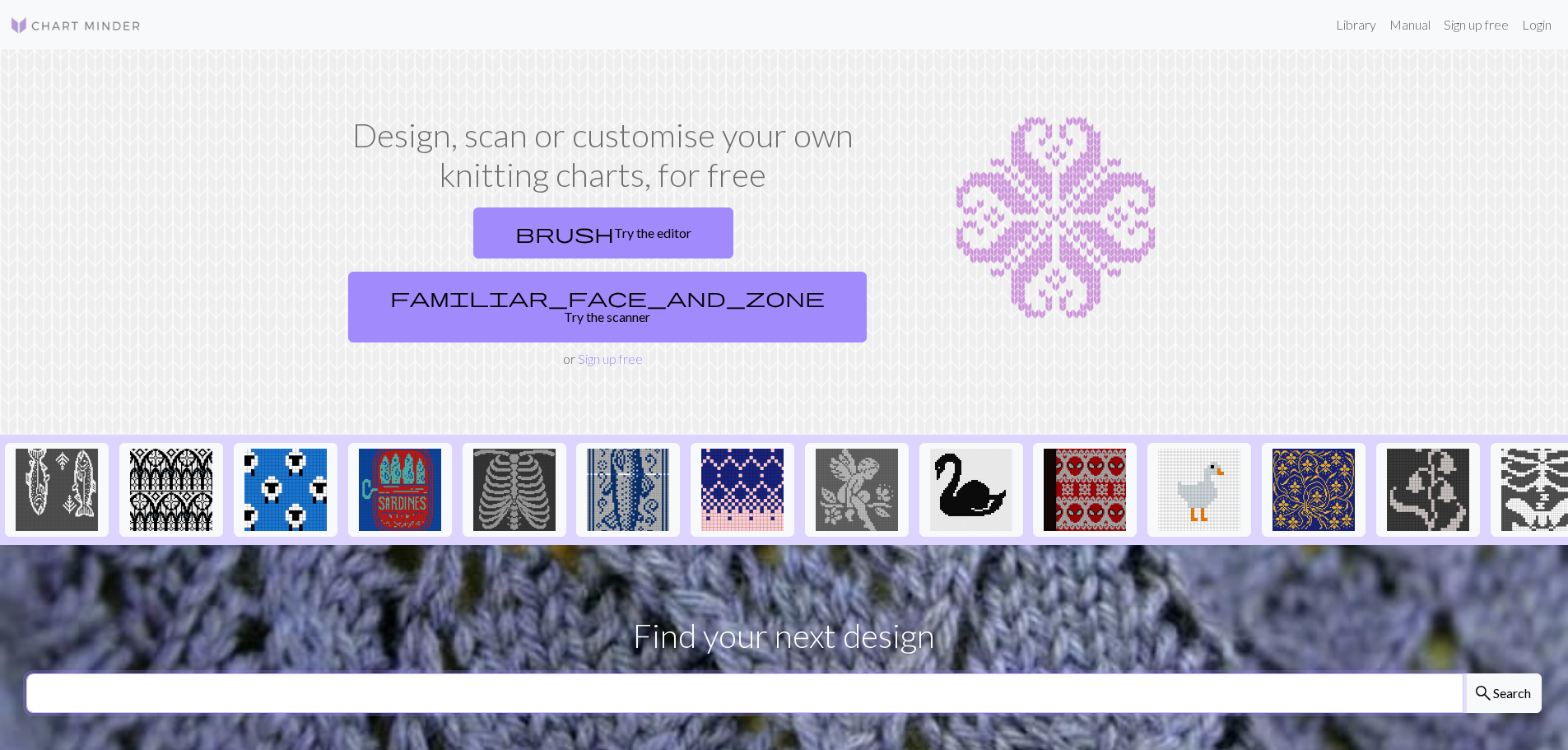
click at [804, 674] on input "text" at bounding box center [744, 693] width 1437 height 40
type input "football"
click at [1462, 674] on button "search Search" at bounding box center [1502, 693] width 79 height 40
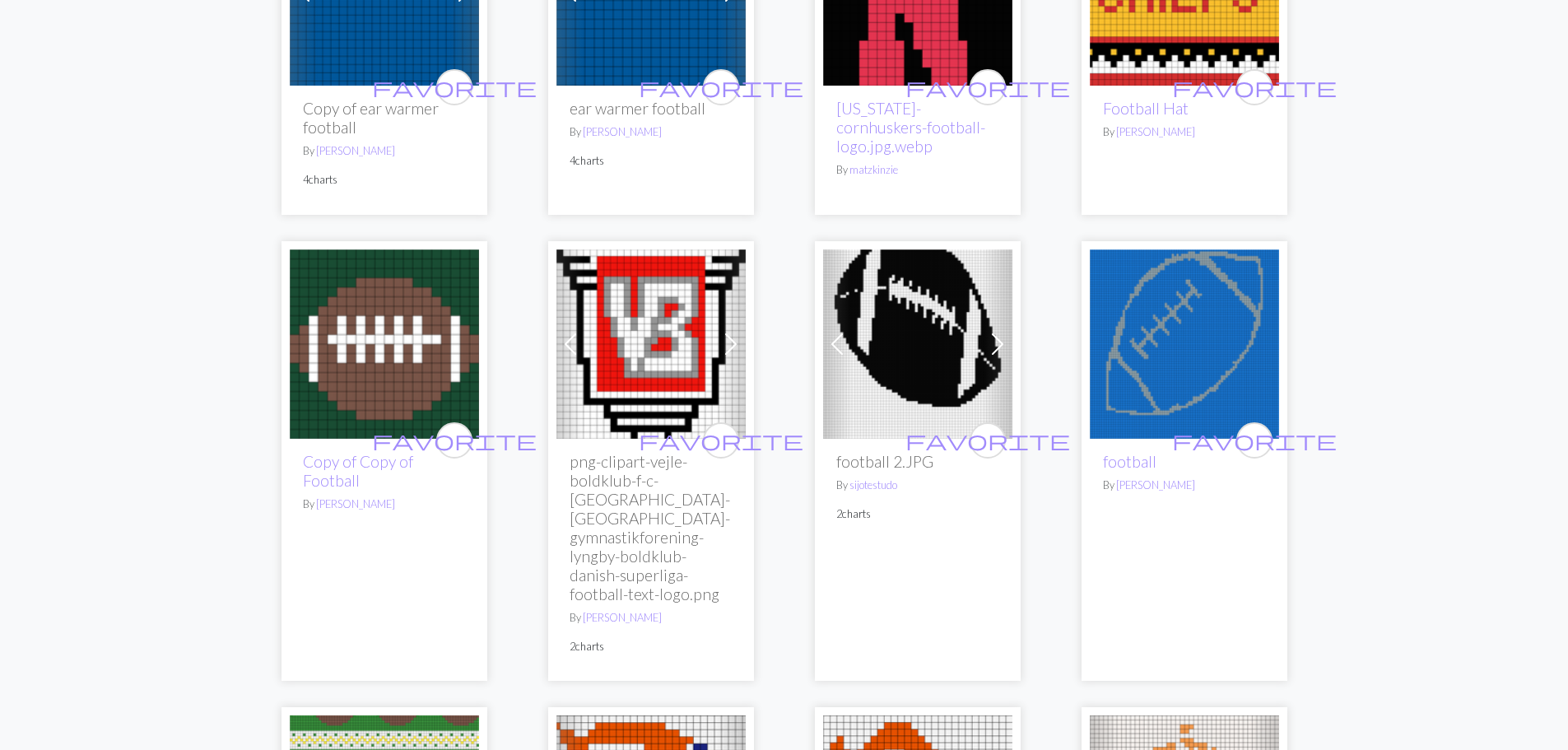
scroll to position [329, 0]
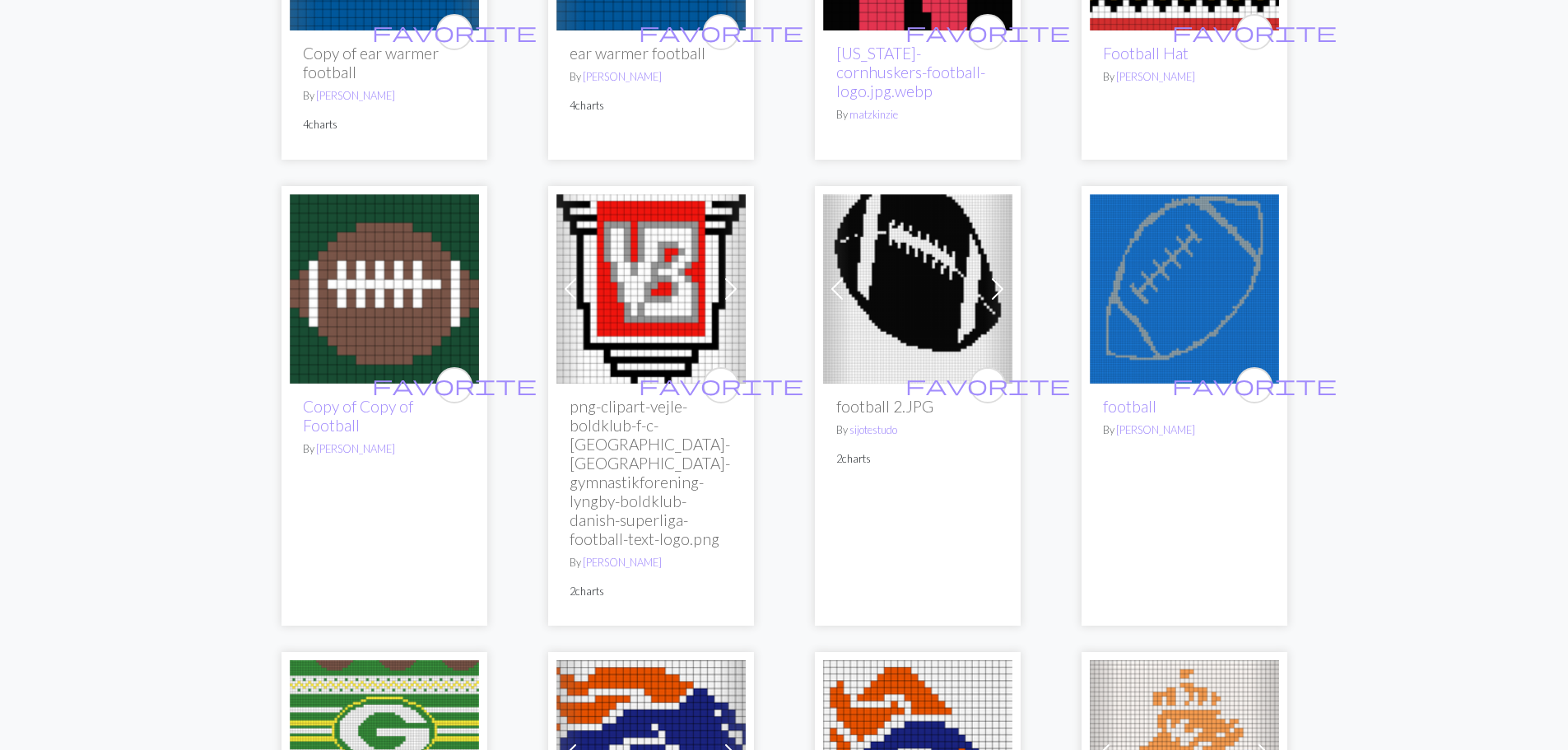
click at [367, 338] on img at bounding box center [384, 289] width 189 height 189
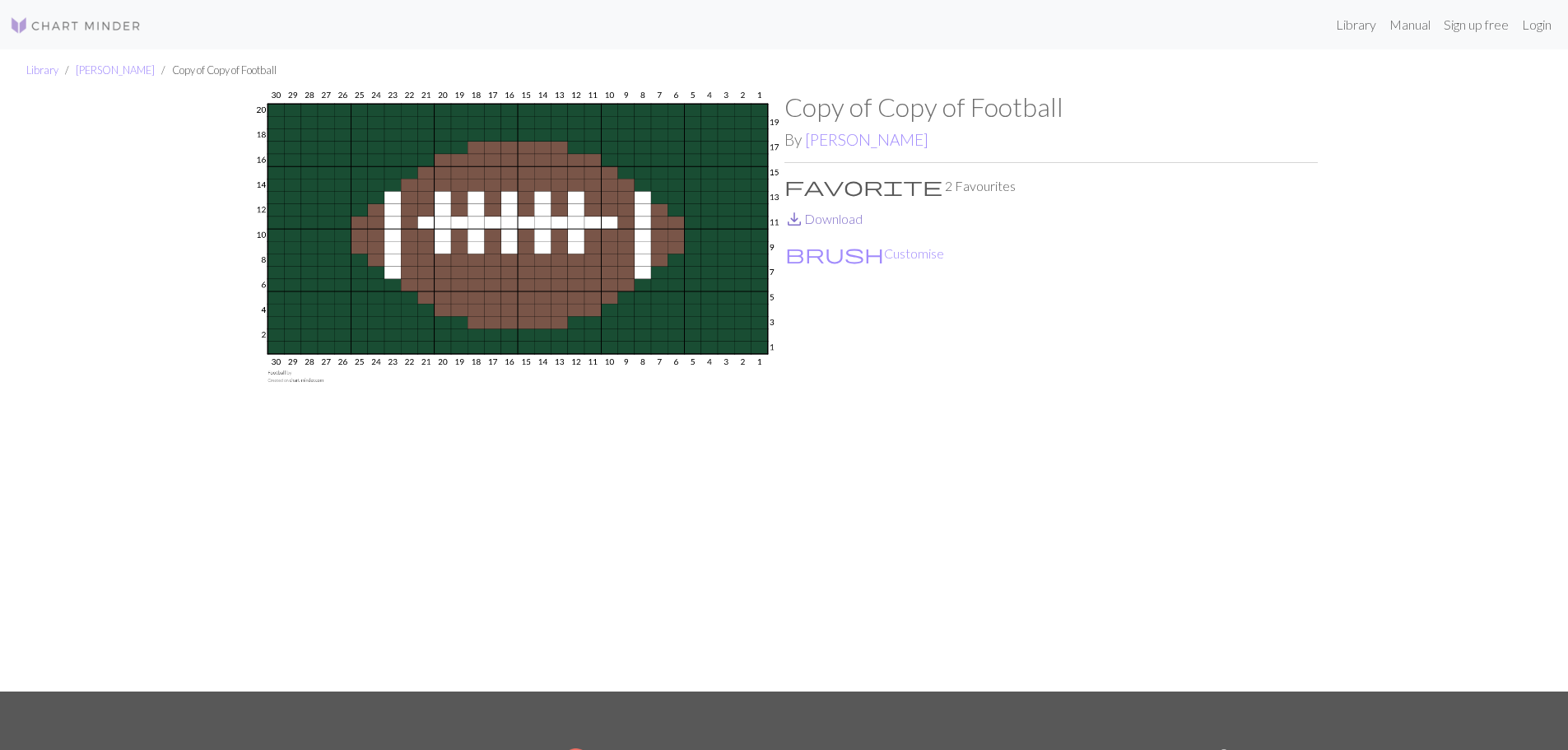
click at [824, 217] on link "save_alt Download" at bounding box center [823, 218] width 78 height 15
click at [860, 257] on button "brush Customise" at bounding box center [864, 253] width 161 height 21
